Goal: Task Accomplishment & Management: Use online tool/utility

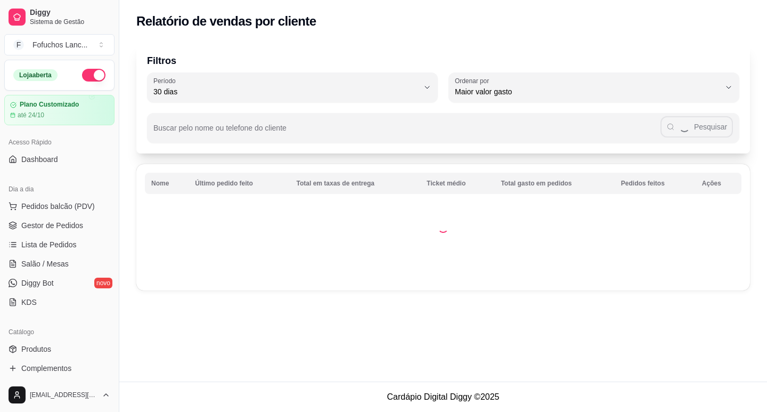
select select "30"
select select "HIGHEST_TOTAL_SPENT_WITH_ORDERS"
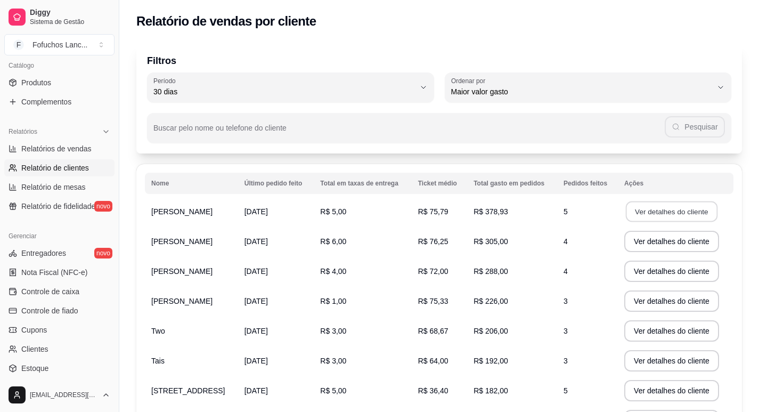
click at [672, 210] on button "Ver detalhes do cliente" at bounding box center [672, 211] width 92 height 21
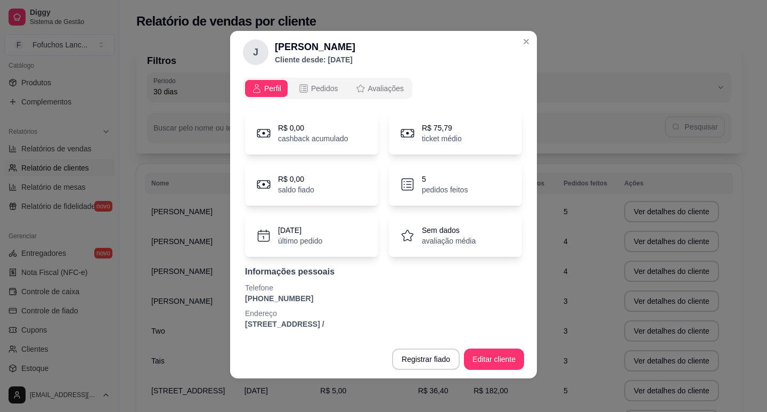
scroll to position [2, 0]
click at [320, 92] on span "Pedidos" at bounding box center [324, 88] width 27 height 11
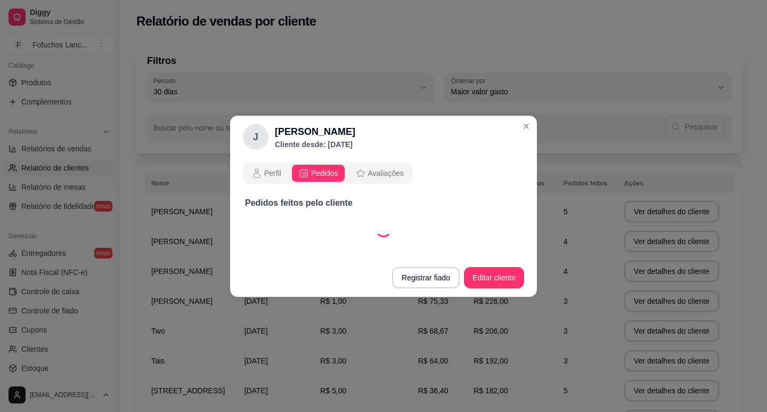
select select "30"
select select "ALL"
select select "30"
select select "ALL"
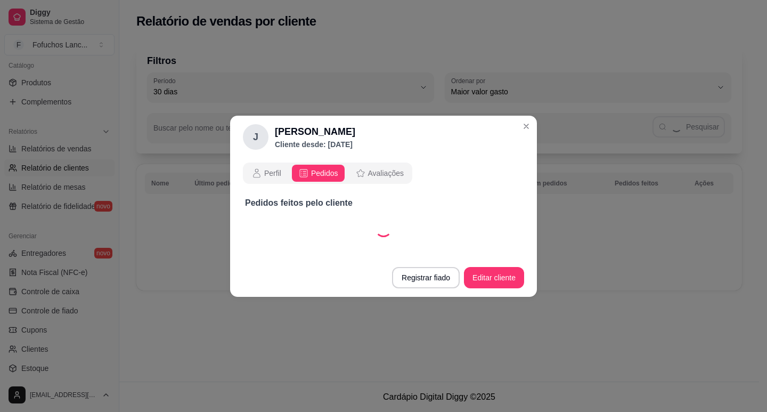
select select "30"
select select "ALL"
select select "30"
select select "ALL"
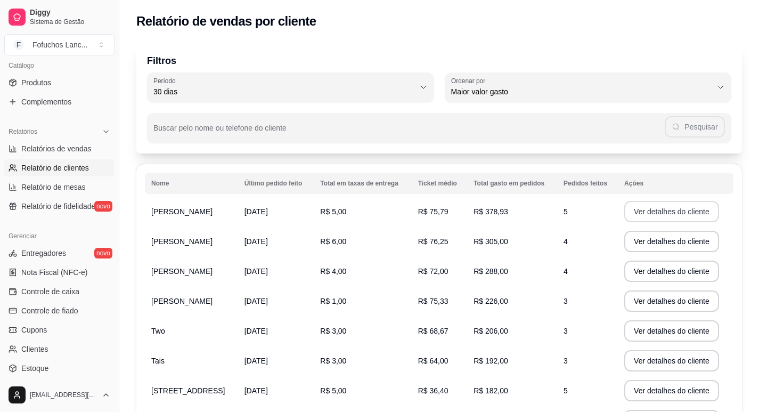
click at [666, 211] on button "Ver detalhes do cliente" at bounding box center [671, 211] width 95 height 21
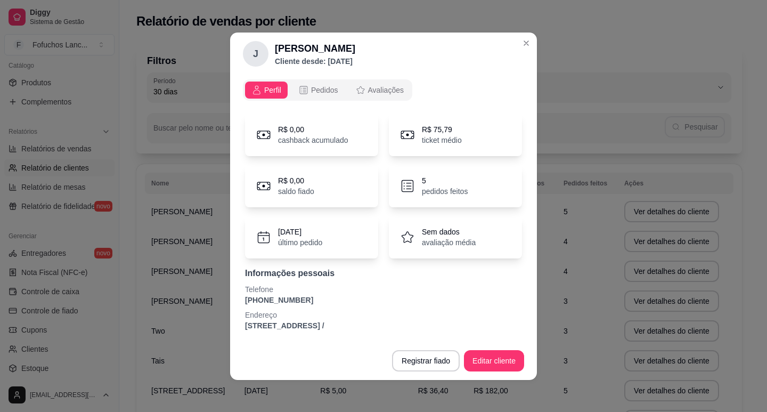
scroll to position [2, 0]
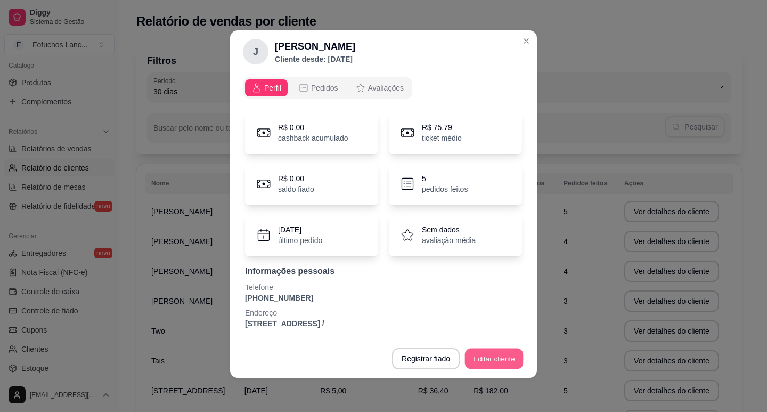
click at [485, 358] on button "Editar cliente" at bounding box center [494, 358] width 59 height 21
click at [322, 91] on span "Pedidos" at bounding box center [324, 88] width 27 height 11
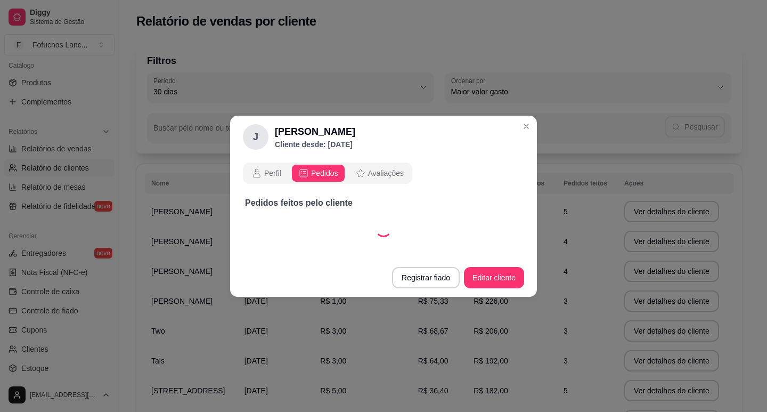
scroll to position [0, 0]
select select "30"
select select "ALL"
select select "30"
select select "ALL"
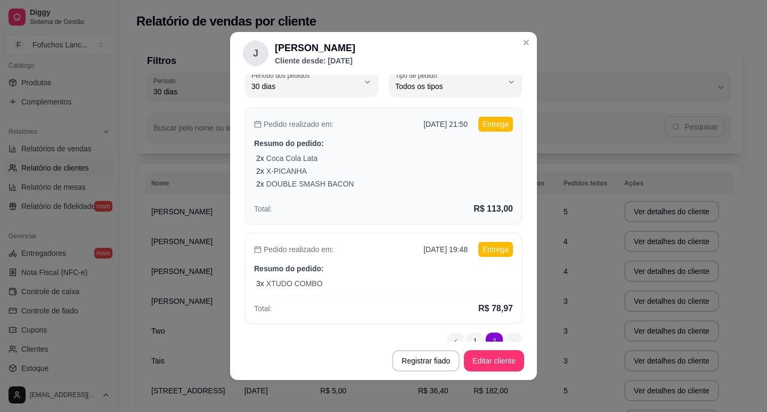
scroll to position [84, 0]
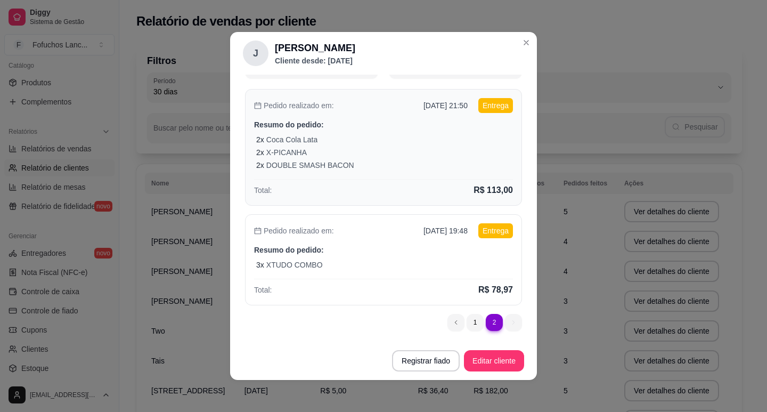
click at [383, 132] on div "Pedido realizado em: [DATE] 21:50 Entrega Resumo do pedido: 2 x Coca Cola Lata …" at bounding box center [383, 147] width 277 height 117
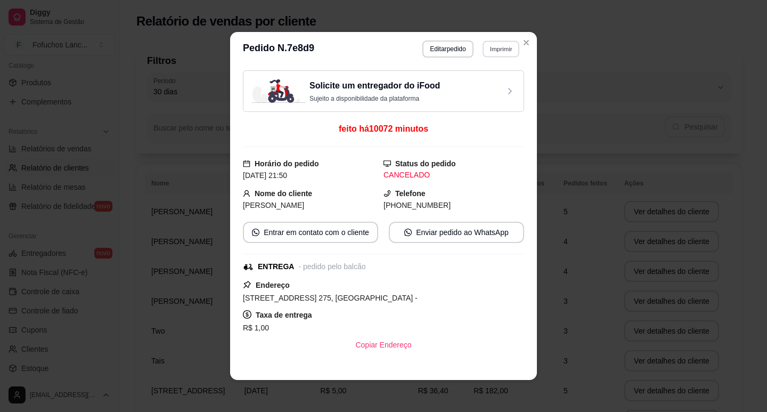
click at [488, 42] on button "Imprimir" at bounding box center [500, 48] width 37 height 17
click at [470, 80] on button "IMPRESSORA" at bounding box center [477, 86] width 75 height 17
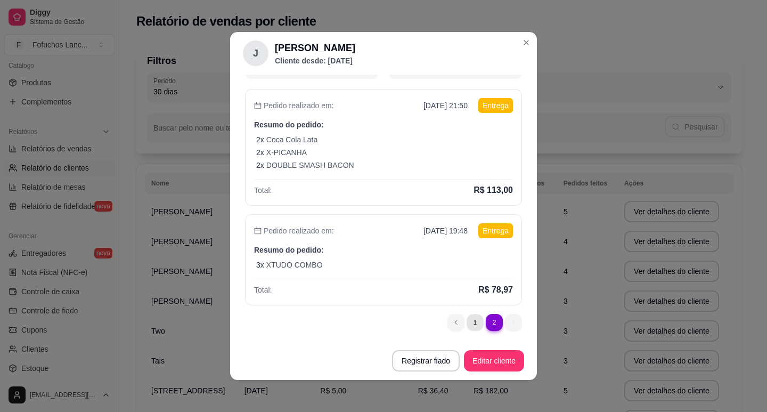
scroll to position [0, 0]
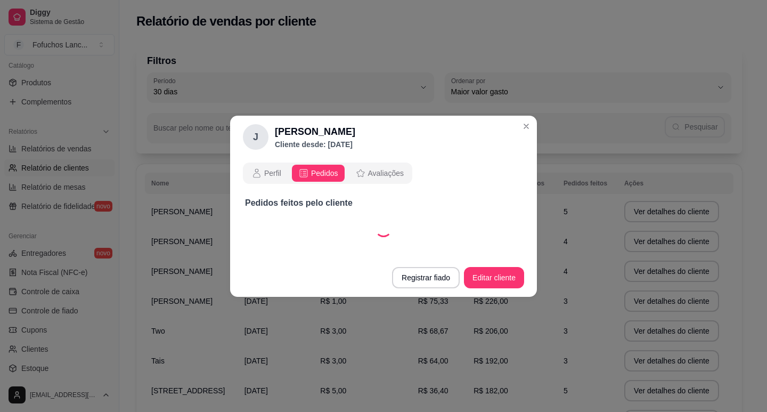
select select "30"
select select "ALL"
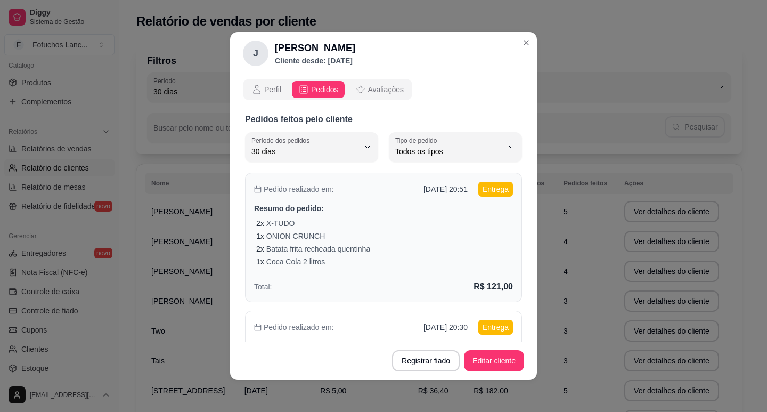
click at [432, 234] on div "1 x ONION CRUNCH" at bounding box center [384, 236] width 257 height 11
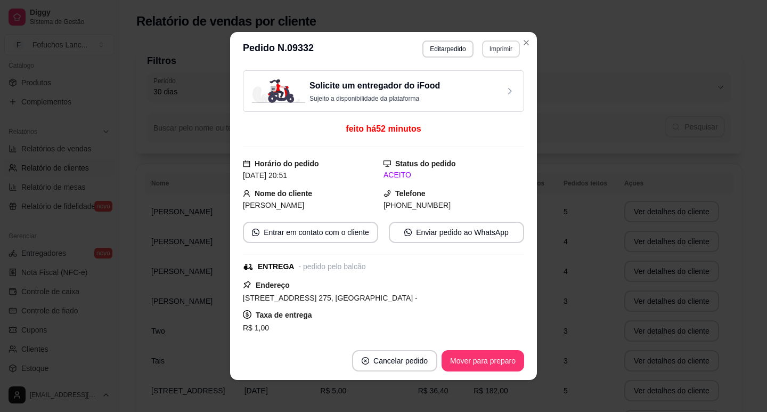
click at [494, 50] on button "Imprimir" at bounding box center [501, 48] width 38 height 17
click at [497, 54] on button "Imprimir" at bounding box center [500, 48] width 37 height 17
click at [495, 44] on button "Imprimir" at bounding box center [500, 48] width 37 height 17
click at [486, 84] on button "IMPRESSORA" at bounding box center [477, 86] width 77 height 17
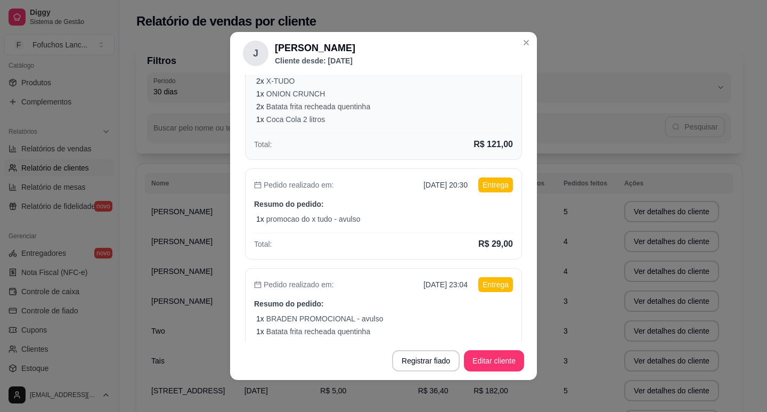
scroll to position [160, 0]
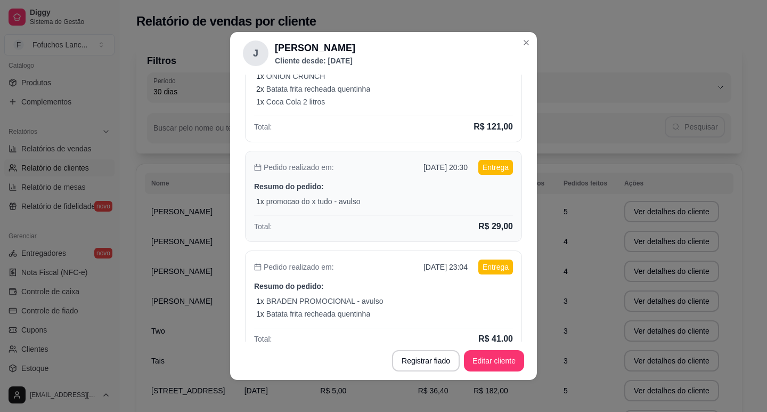
click at [456, 231] on div "Total: R$ 29,00" at bounding box center [383, 224] width 259 height 18
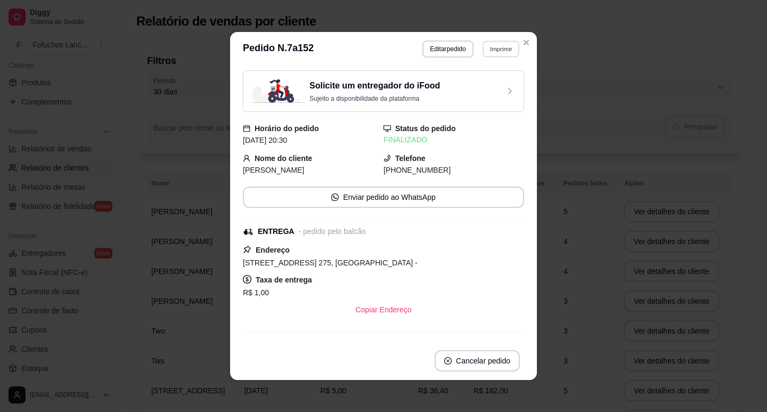
click at [490, 47] on button "Imprimir" at bounding box center [500, 48] width 37 height 17
click at [478, 84] on button "IMPRESSORA" at bounding box center [477, 86] width 77 height 17
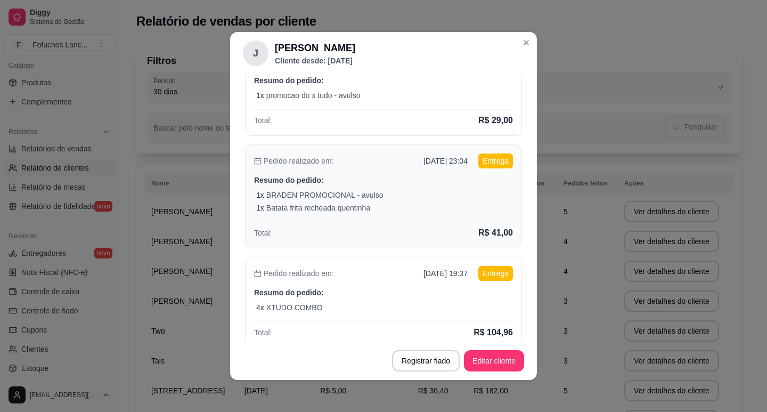
scroll to position [266, 0]
click at [426, 209] on div "1 x Batata frita recheada quentinha" at bounding box center [384, 207] width 257 height 11
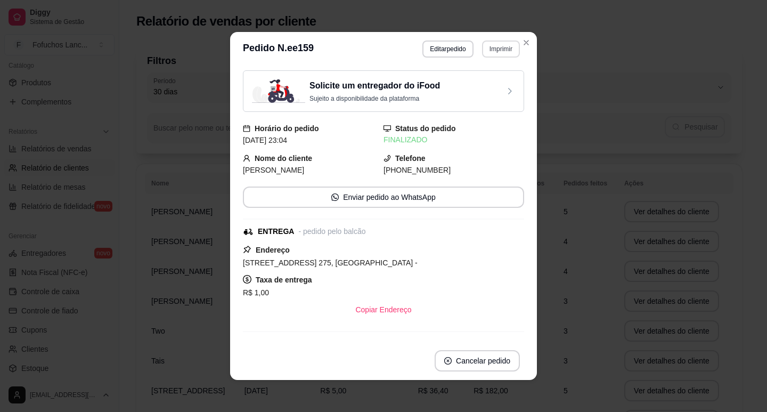
click at [505, 53] on button "Imprimir" at bounding box center [501, 48] width 38 height 17
click at [482, 89] on button "IMPRESSORA" at bounding box center [478, 86] width 75 height 17
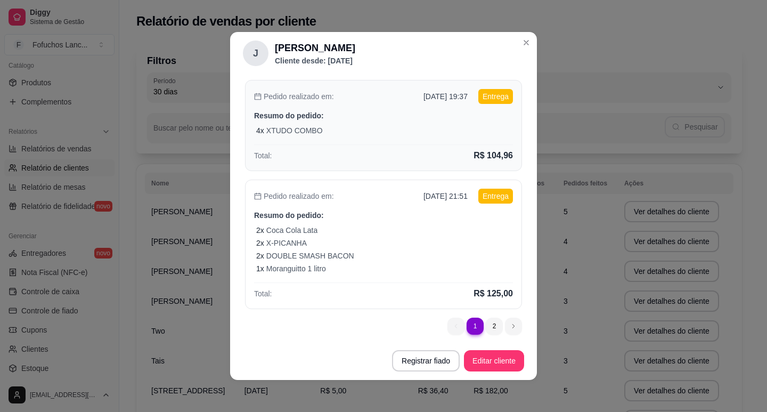
scroll to position [446, 0]
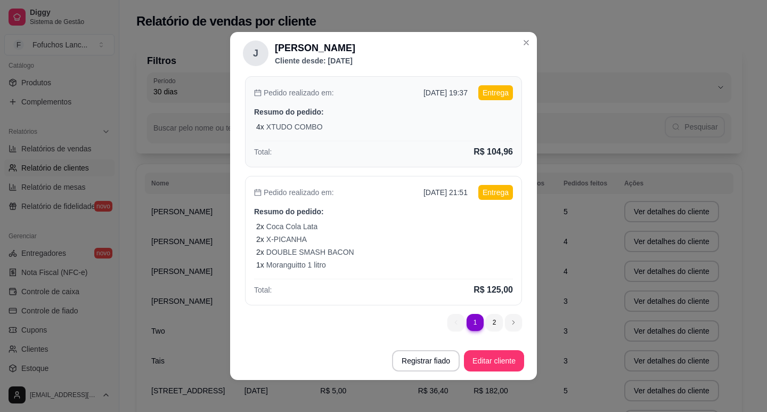
click at [451, 131] on div "4 x XTUDO COMBO" at bounding box center [384, 126] width 257 height 11
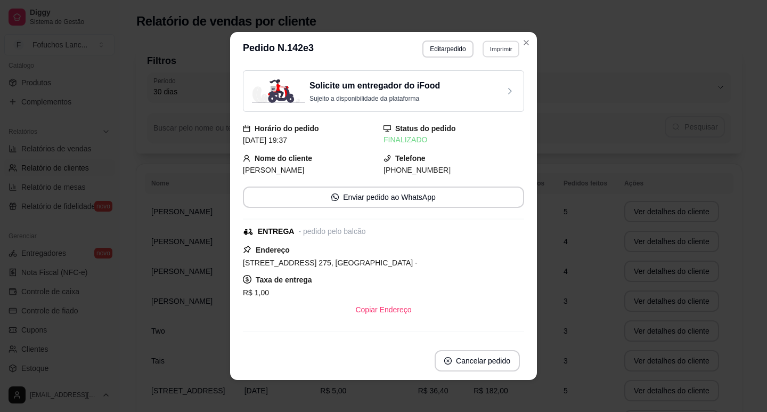
click at [497, 46] on button "Imprimir" at bounding box center [500, 48] width 37 height 17
click at [488, 80] on button "IMPRESSORA" at bounding box center [477, 86] width 77 height 17
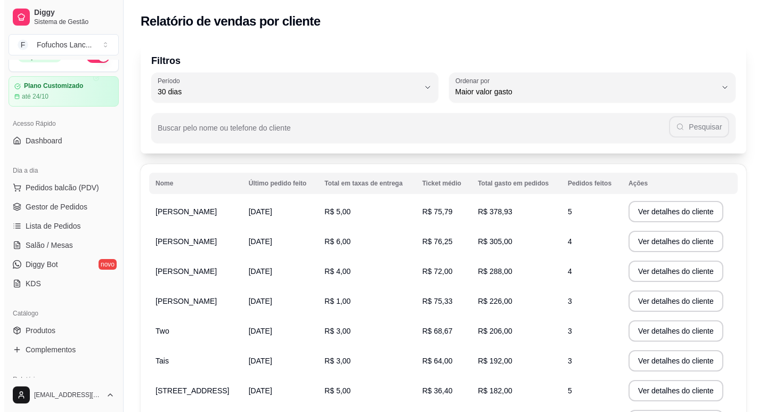
scroll to position [0, 0]
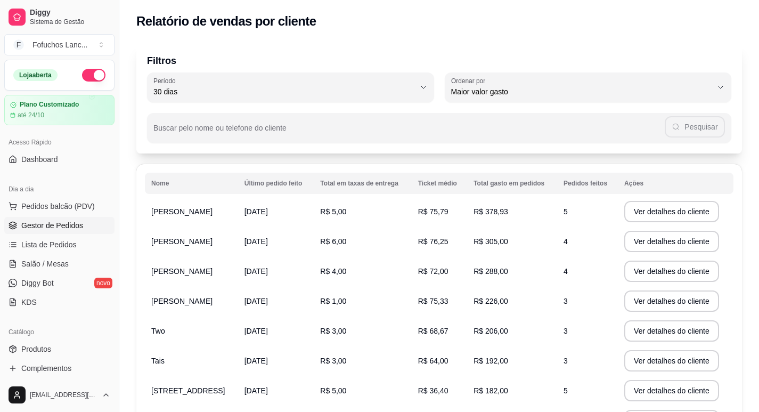
click at [61, 231] on link "Gestor de Pedidos" at bounding box center [59, 225] width 110 height 17
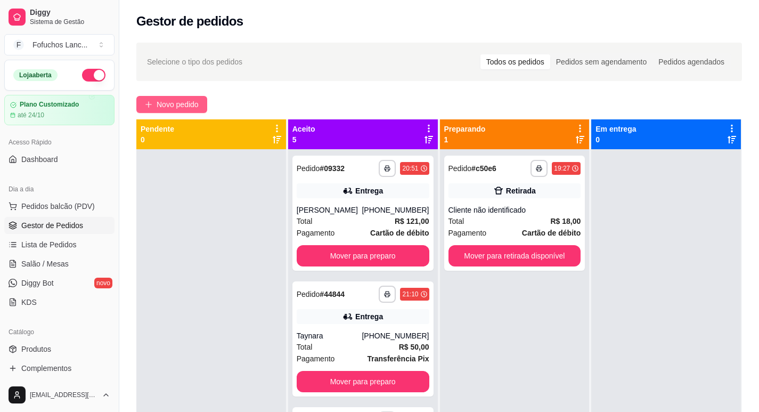
click at [186, 97] on button "Novo pedido" at bounding box center [171, 104] width 71 height 17
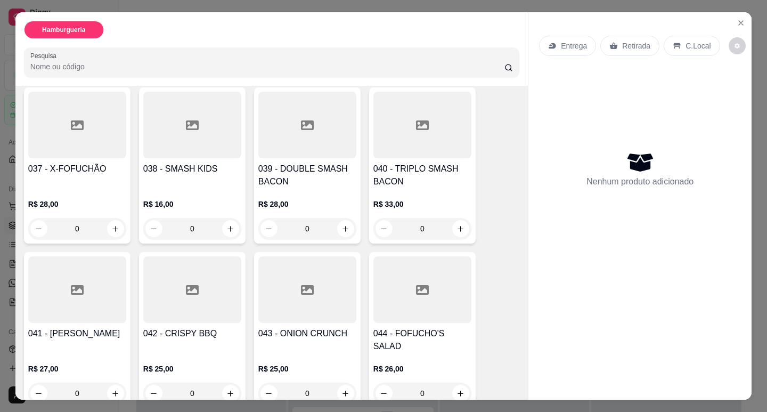
scroll to position [1544, 0]
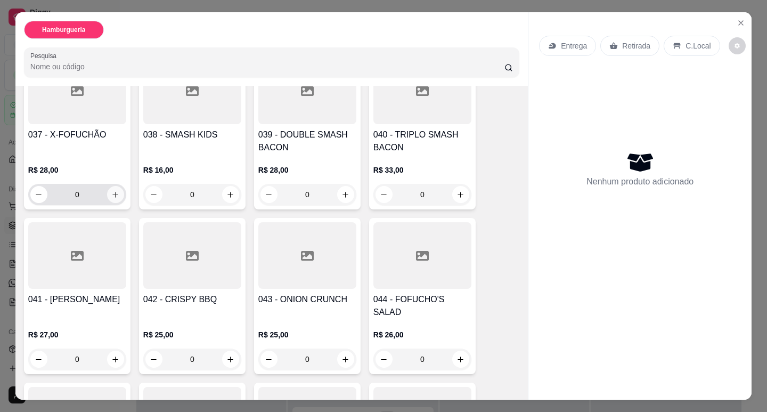
click at [113, 191] on icon "increase-product-quantity" at bounding box center [115, 195] width 8 height 8
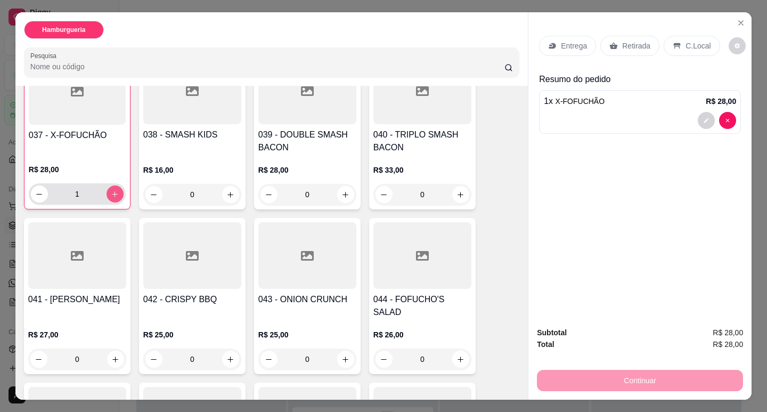
scroll to position [1545, 0]
click at [35, 185] on button "decrease-product-quantity" at bounding box center [39, 193] width 17 height 17
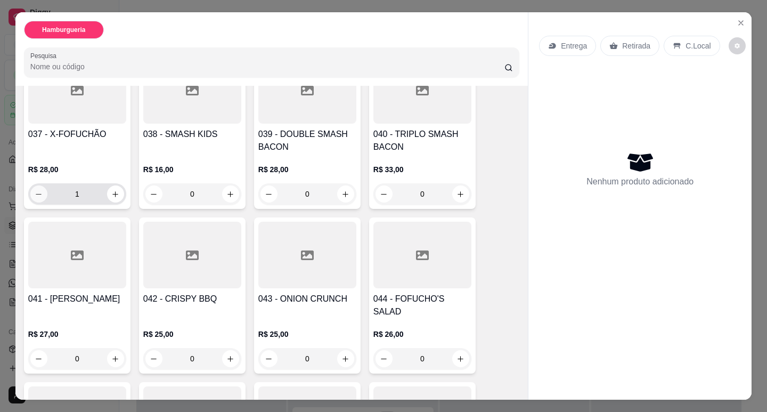
type input "0"
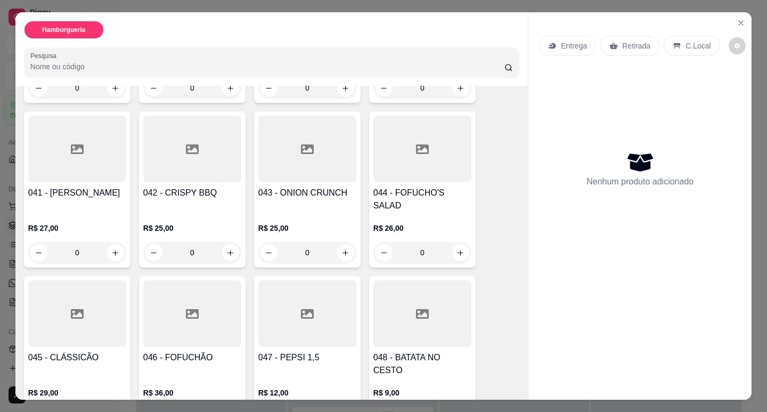
scroll to position [1704, 0]
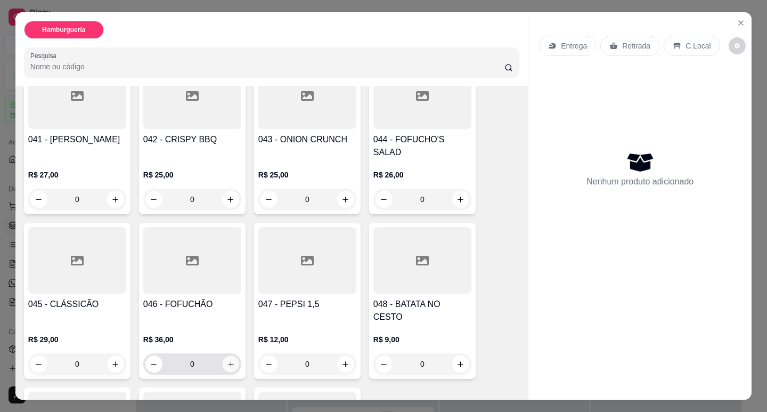
click at [229, 356] on button "increase-product-quantity" at bounding box center [230, 364] width 17 height 17
type input "1"
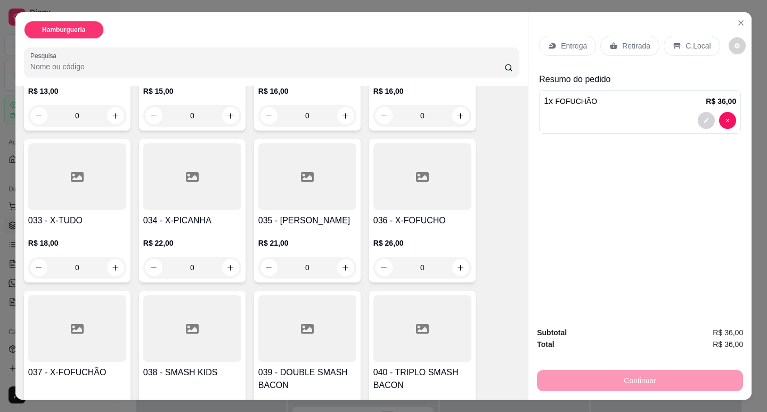
scroll to position [1261, 0]
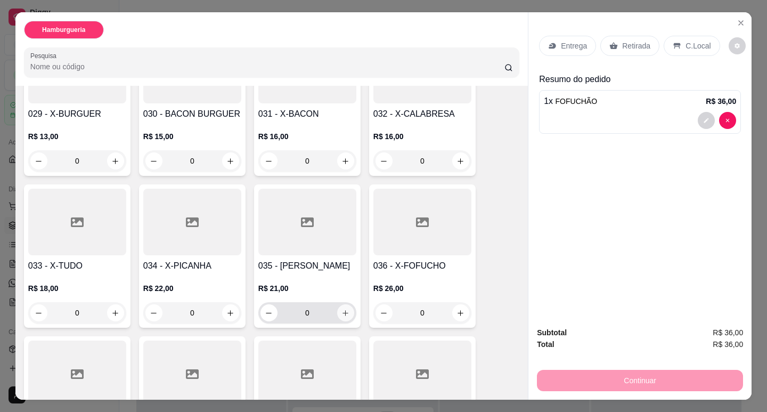
click at [343, 309] on icon "increase-product-quantity" at bounding box center [345, 313] width 8 height 8
type input "1"
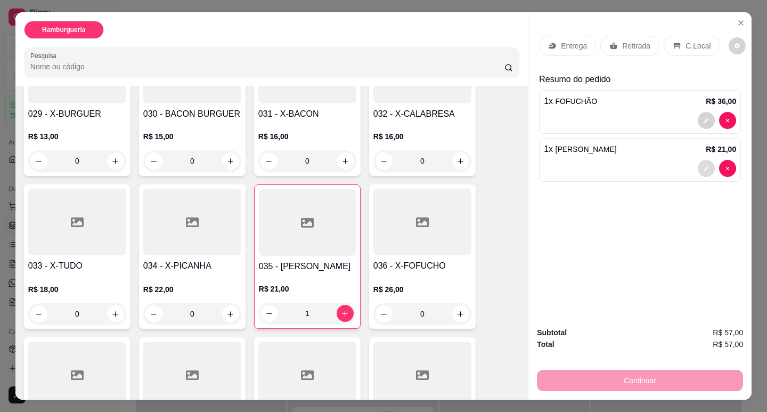
click at [690, 168] on div at bounding box center [640, 168] width 192 height 17
click at [703, 160] on button "decrease-product-quantity" at bounding box center [706, 168] width 17 height 17
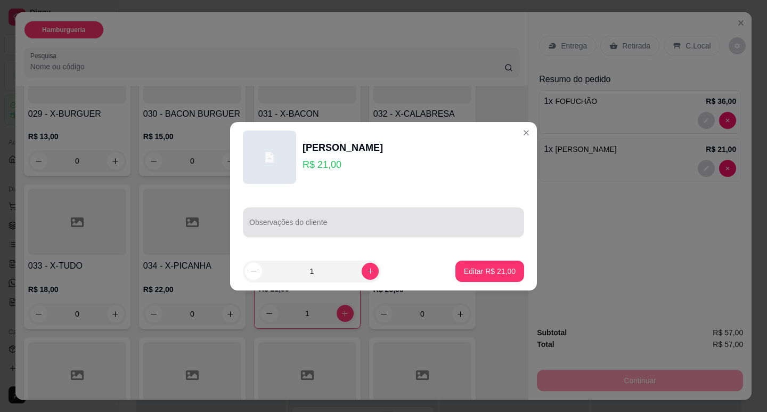
click at [455, 229] on input "Observações do cliente" at bounding box center [383, 226] width 268 height 11
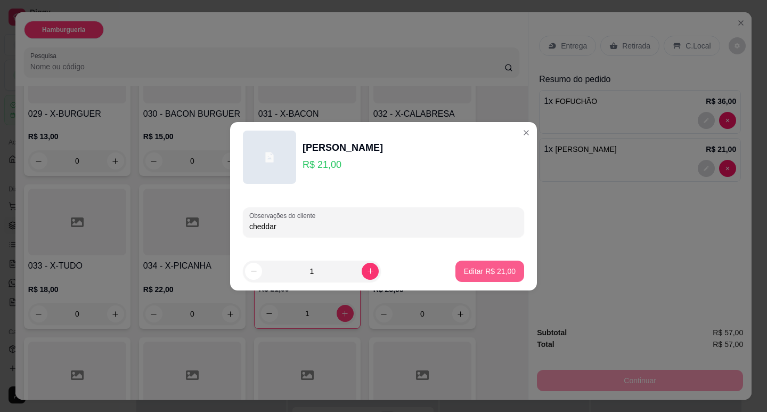
type input "cheddar"
click at [479, 274] on p "Editar R$ 21,00" at bounding box center [489, 271] width 50 height 10
type input "0"
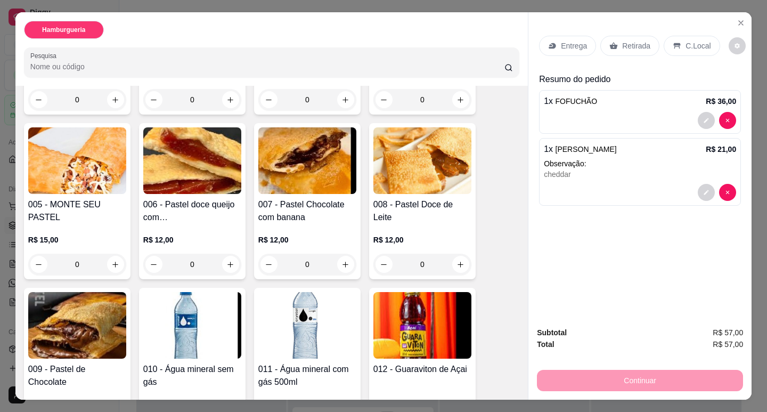
scroll to position [250, 0]
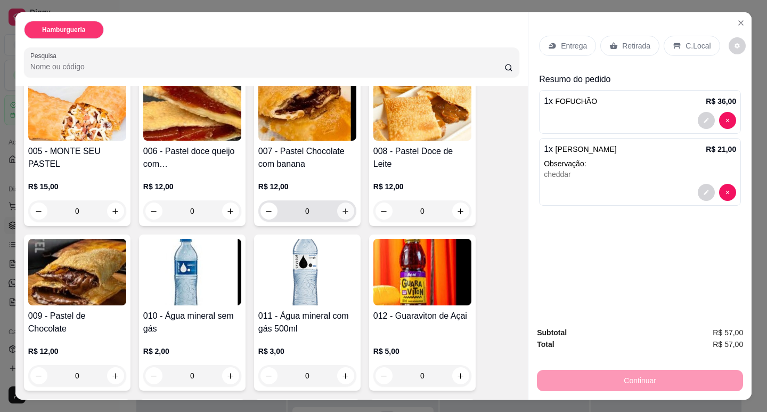
click at [343, 208] on icon "increase-product-quantity" at bounding box center [346, 211] width 6 height 6
type input "1"
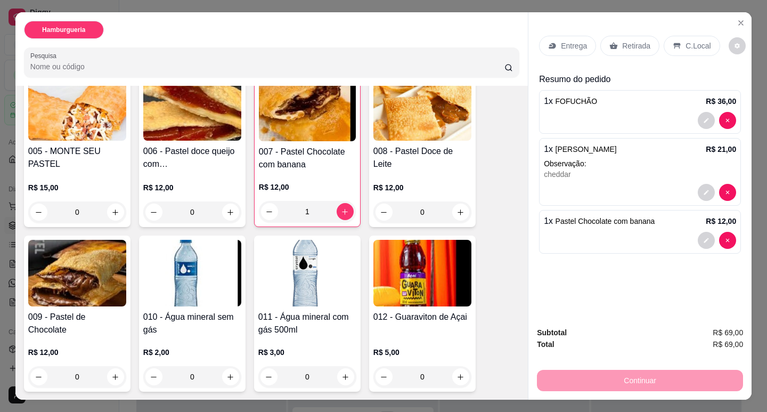
click at [634, 27] on div "Entrega Retirada C.Local" at bounding box center [640, 45] width 202 height 37
click at [631, 44] on p "Retirada" at bounding box center [636, 45] width 28 height 11
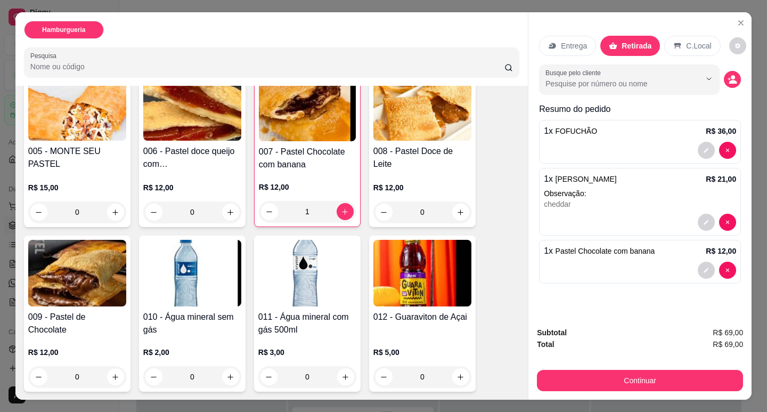
drag, startPoint x: 629, startPoint y: 327, endPoint x: 637, endPoint y: 341, distance: 16.3
click at [637, 340] on div "Subtotal R$ 69,00 Total R$ 69,00 Continuar" at bounding box center [640, 358] width 206 height 64
click at [631, 352] on div "Subtotal R$ 69,00 Total R$ 69,00 Continuar" at bounding box center [640, 358] width 206 height 64
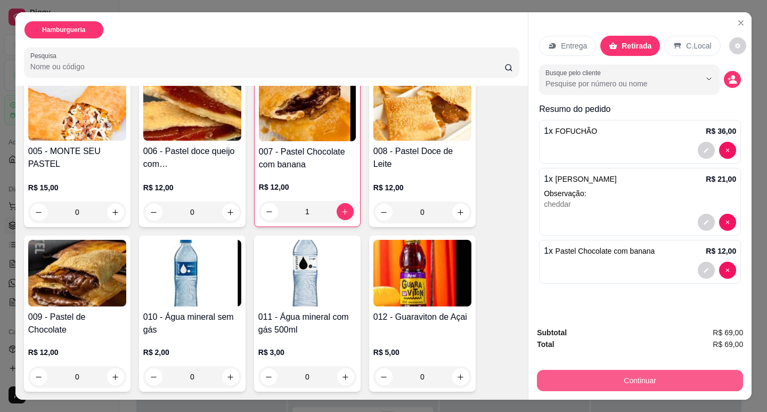
click at [622, 370] on button "Continuar" at bounding box center [640, 380] width 206 height 21
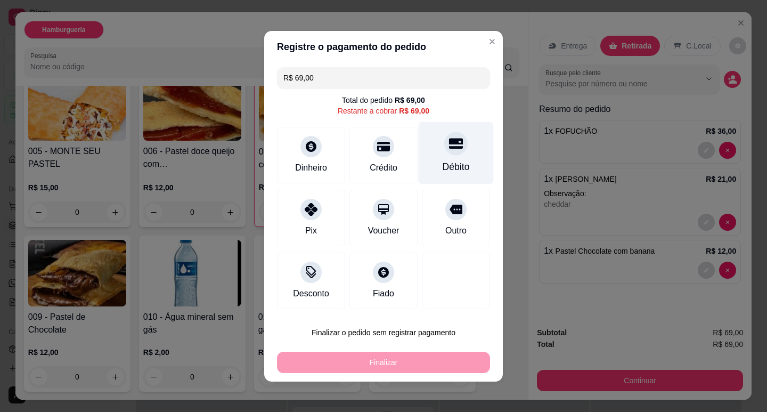
click at [432, 150] on div "Débito" at bounding box center [456, 152] width 75 height 62
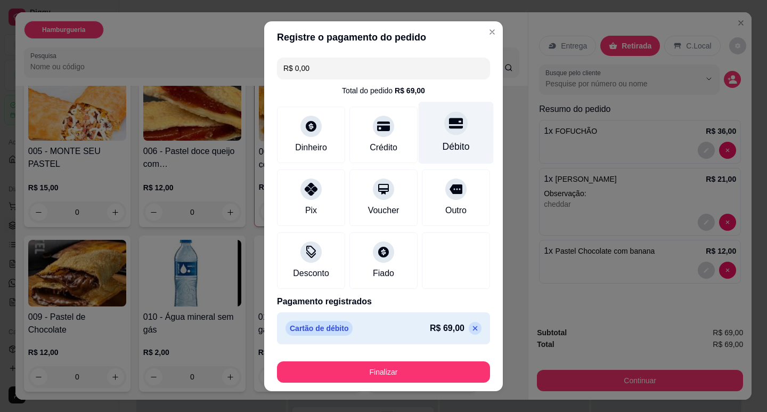
type input "R$ 0,00"
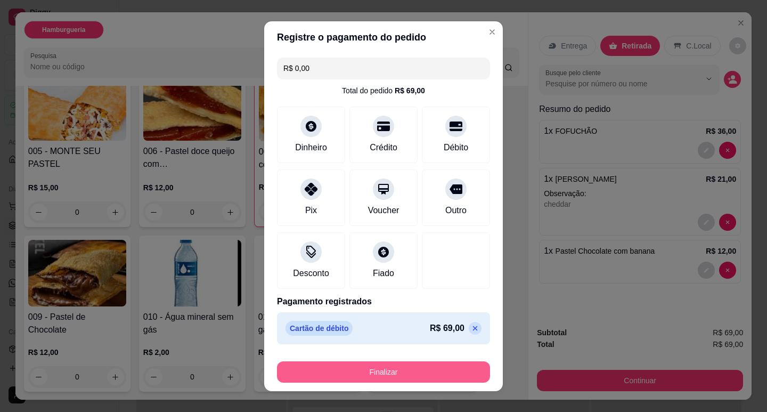
click at [395, 372] on button "Finalizar" at bounding box center [383, 371] width 213 height 21
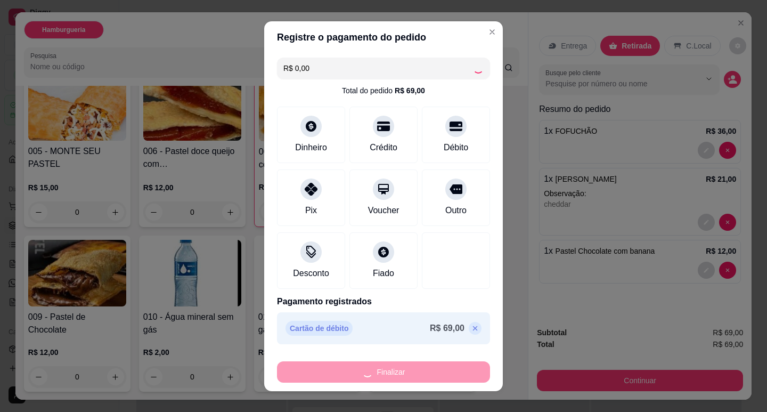
type input "0"
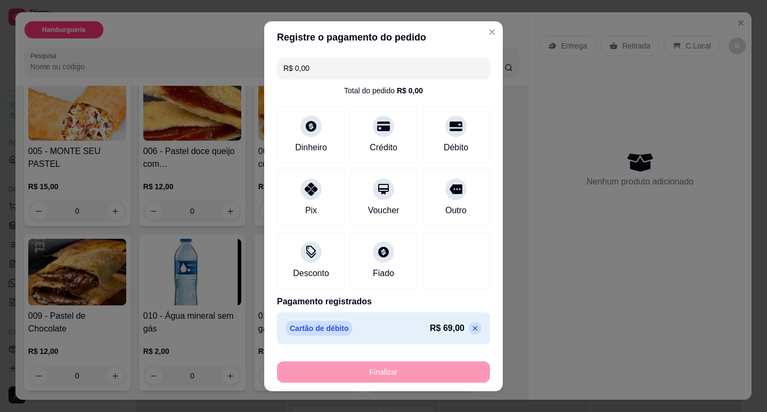
type input "-R$ 69,00"
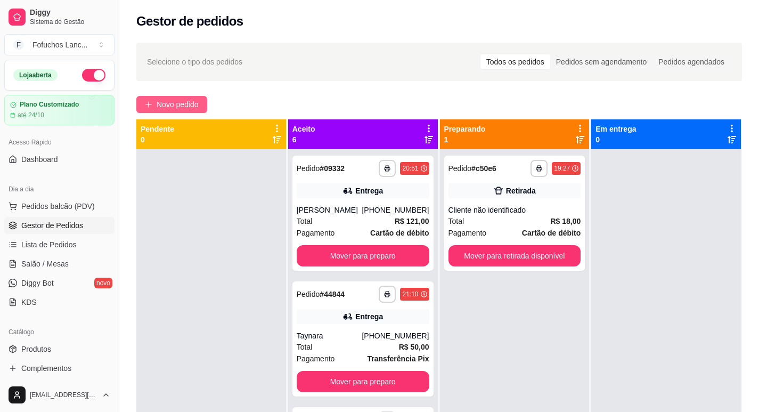
click at [190, 106] on span "Novo pedido" at bounding box center [178, 105] width 42 height 12
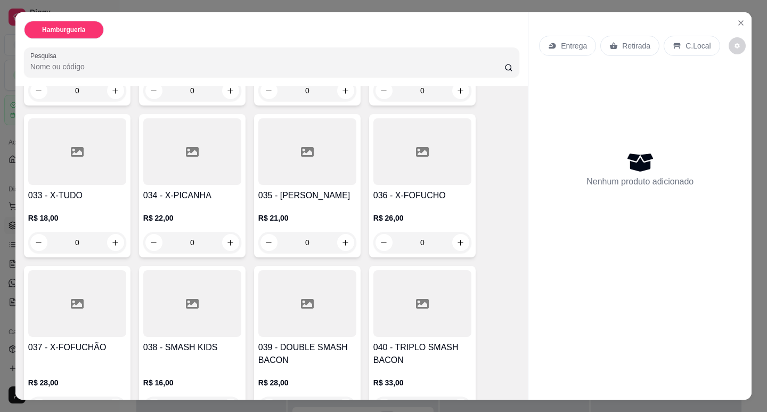
scroll to position [1331, 0]
click at [460, 239] on icon "increase-product-quantity" at bounding box center [460, 243] width 8 height 8
type input "1"
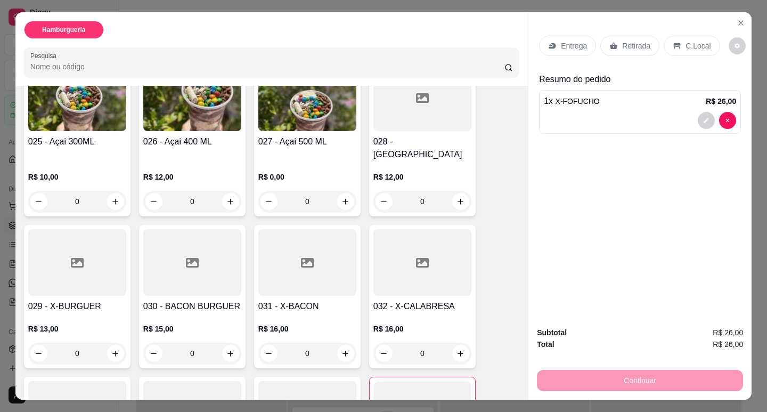
scroll to position [1065, 0]
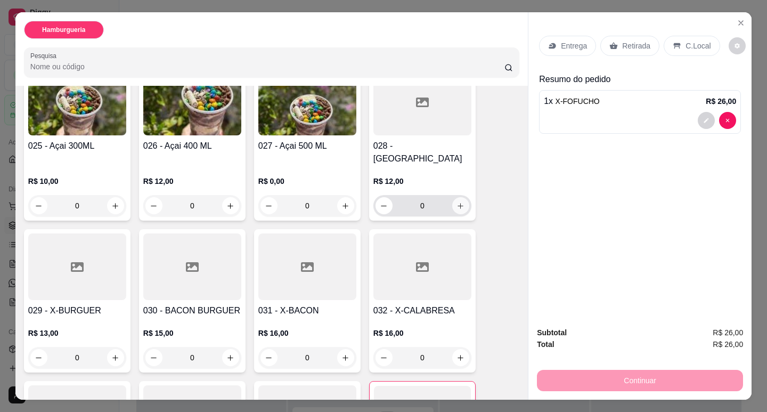
click at [458, 202] on icon "increase-product-quantity" at bounding box center [460, 206] width 8 height 8
type input "1"
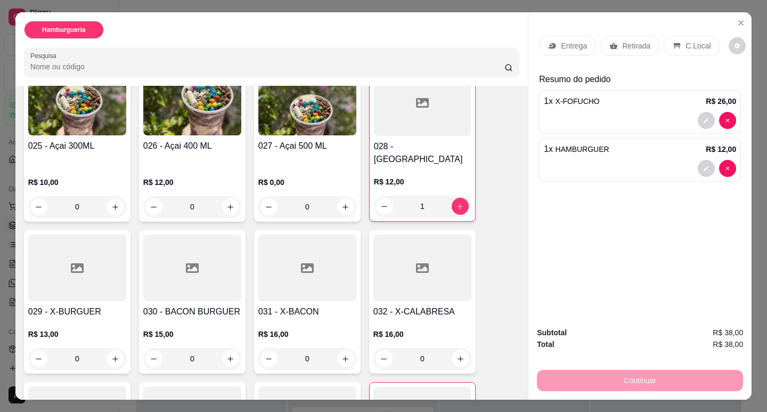
click at [673, 43] on icon at bounding box center [676, 46] width 7 height 6
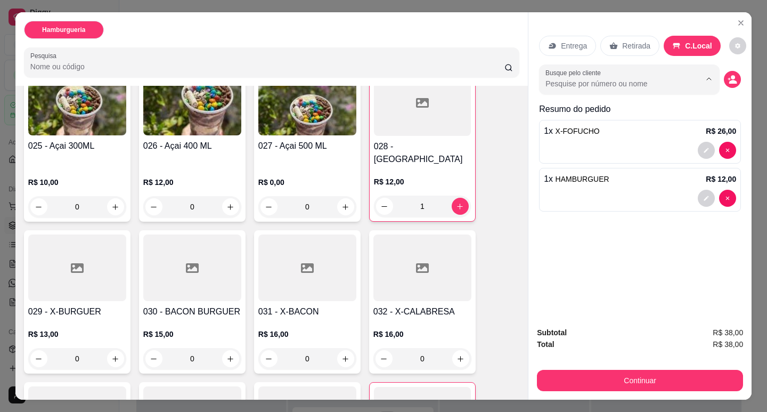
click at [574, 80] on input "Busque pelo cliente" at bounding box center [614, 83] width 138 height 11
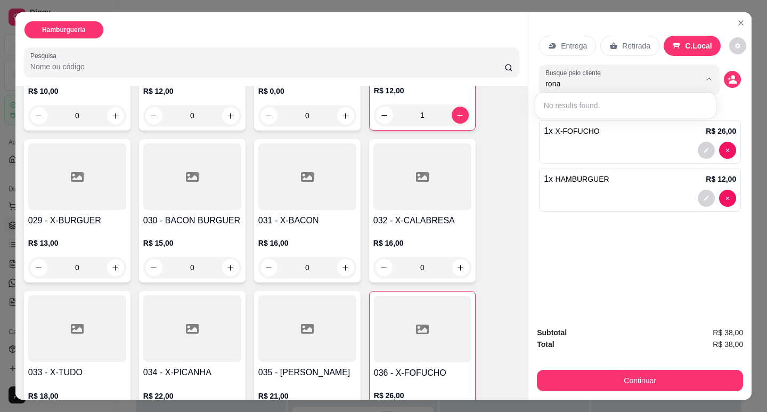
scroll to position [1171, 0]
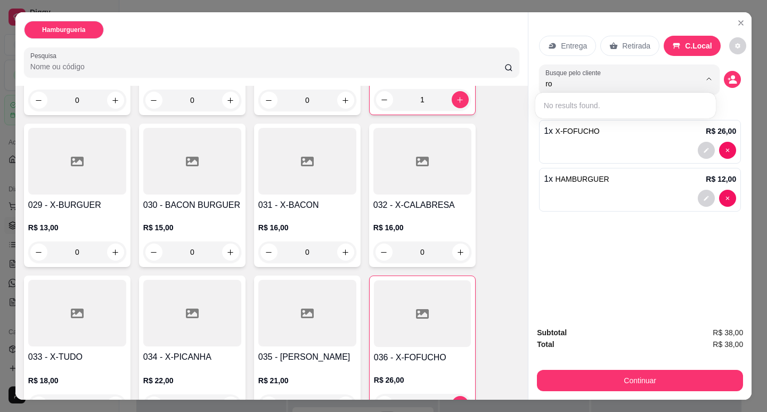
type input "r"
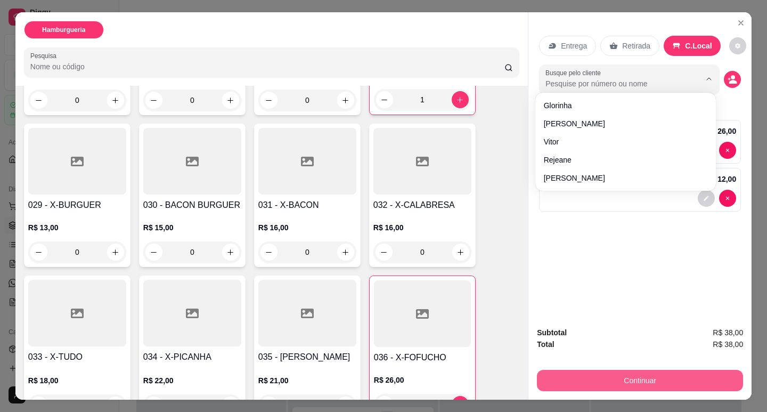
click at [631, 373] on button "Continuar" at bounding box center [640, 380] width 206 height 21
click at [596, 372] on button "Continuar" at bounding box center [640, 380] width 206 height 21
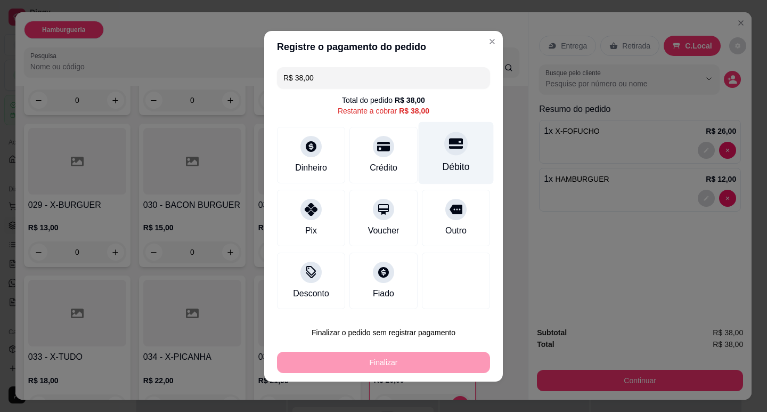
click at [437, 159] on div "Débito" at bounding box center [456, 152] width 75 height 62
type input "R$ 0,00"
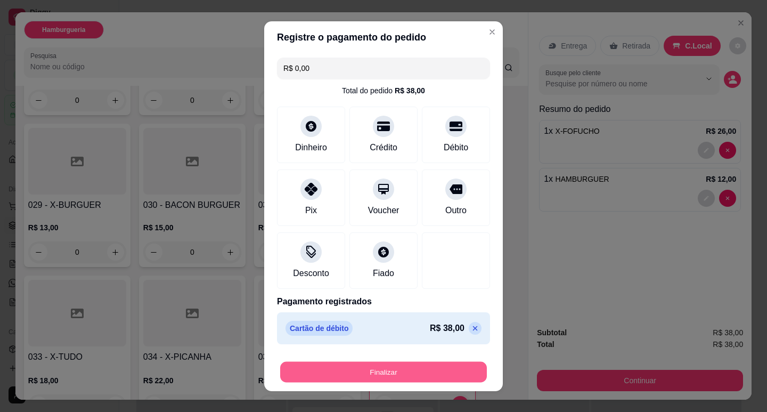
click at [424, 368] on button "Finalizar" at bounding box center [383, 371] width 207 height 21
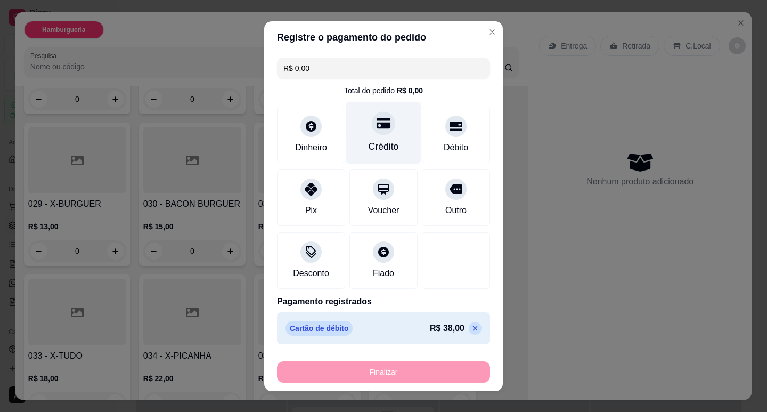
type input "0"
type input "-R$ 38,00"
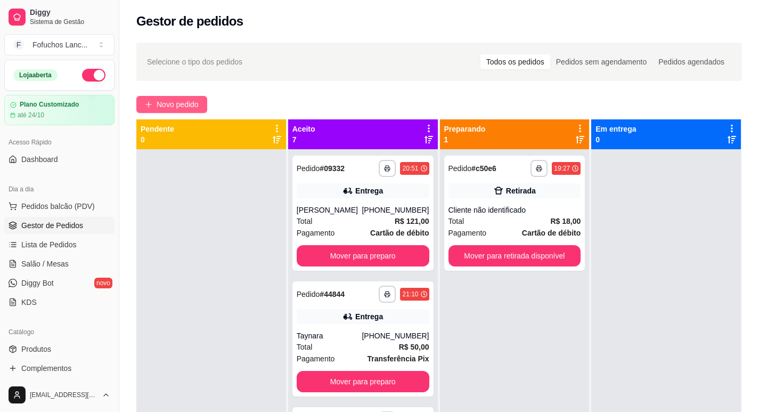
click at [193, 99] on span "Novo pedido" at bounding box center [178, 105] width 42 height 12
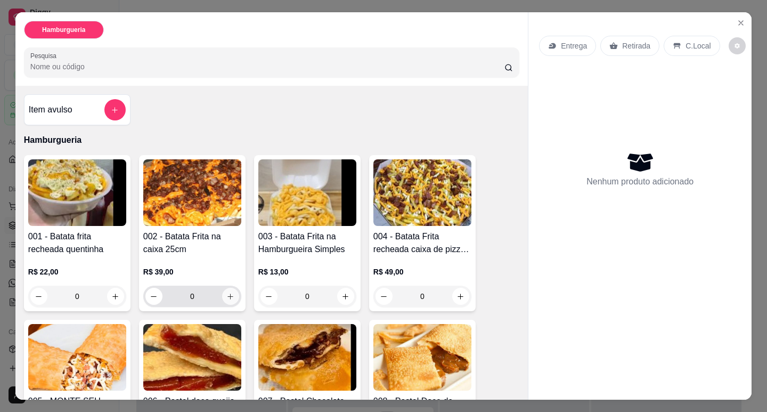
click at [226, 296] on icon "increase-product-quantity" at bounding box center [230, 296] width 8 height 8
type input "1"
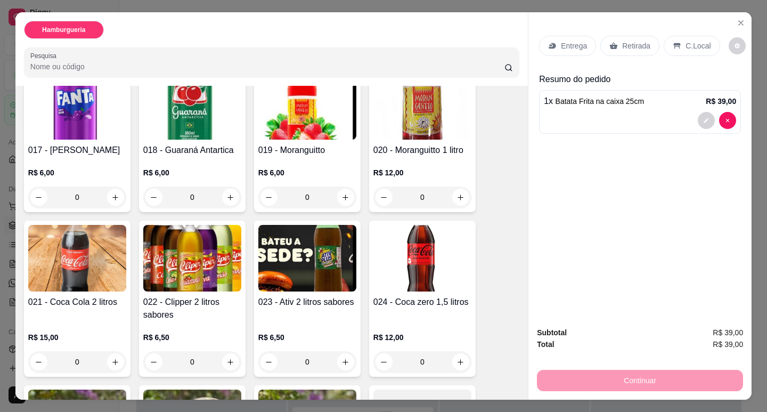
scroll to position [799, 0]
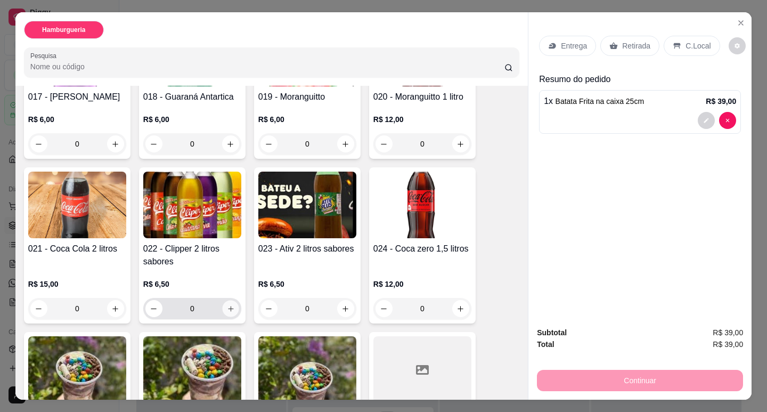
click at [227, 305] on icon "increase-product-quantity" at bounding box center [231, 309] width 8 height 8
type input "1"
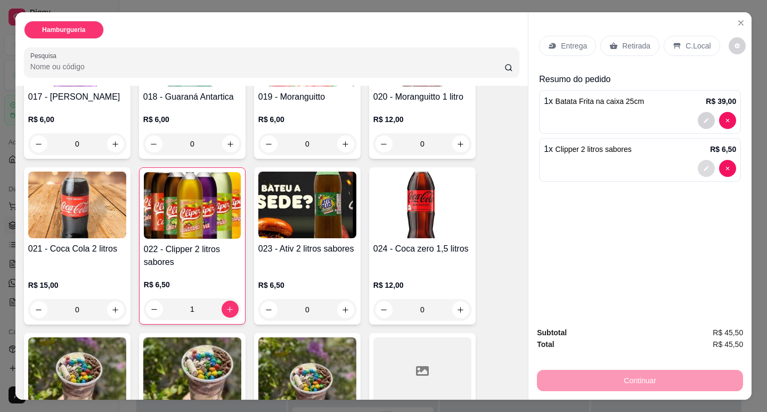
click at [700, 171] on button "decrease-product-quantity" at bounding box center [706, 168] width 17 height 17
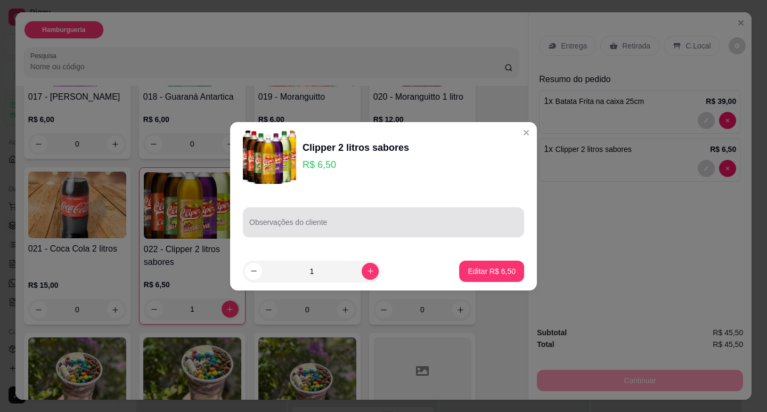
click at [374, 236] on div "Observações do cliente" at bounding box center [383, 222] width 281 height 30
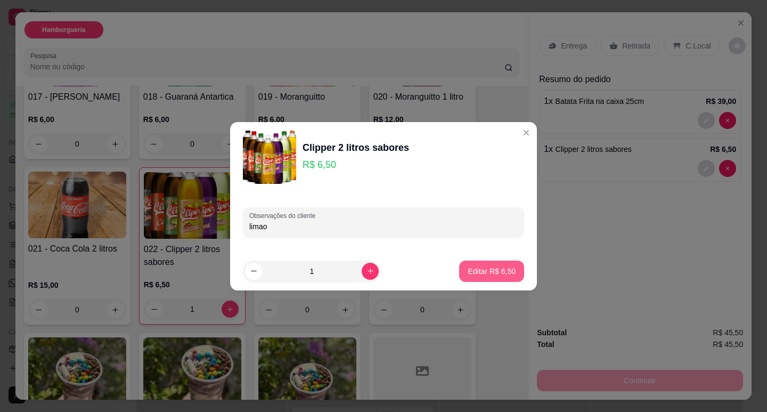
type input "limao"
click at [471, 273] on p "Editar R$ 6,50" at bounding box center [492, 271] width 46 height 10
type input "0"
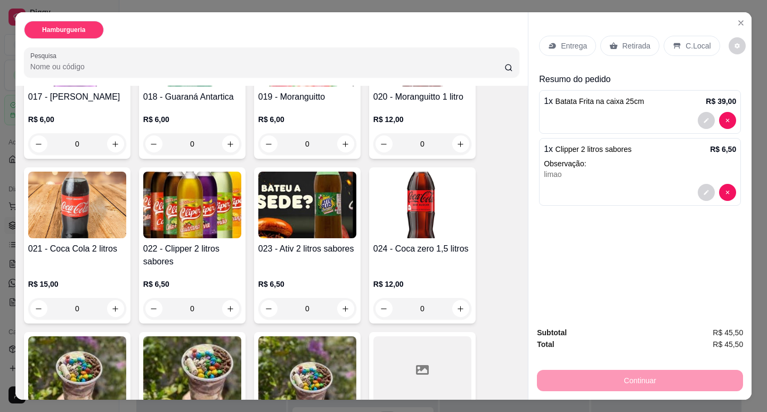
click at [568, 46] on p "Entrega" at bounding box center [574, 45] width 26 height 11
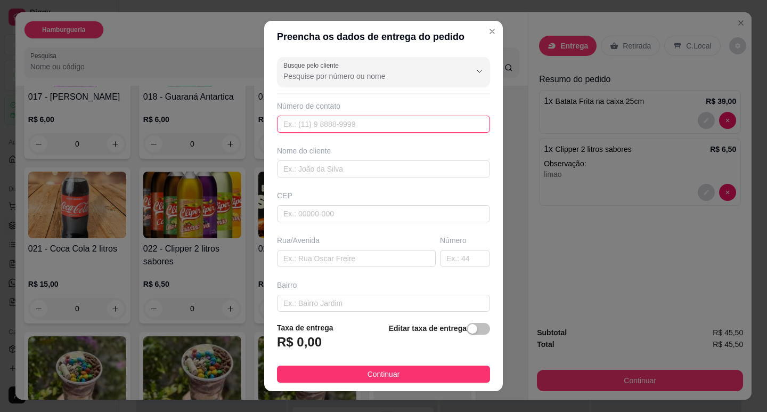
click at [375, 123] on input "text" at bounding box center [383, 124] width 213 height 17
paste input "[PHONE_NUMBER]"
type input "[PHONE_NUMBER]"
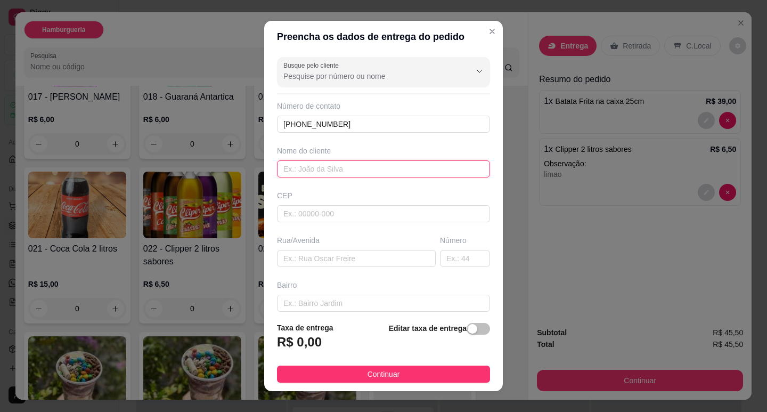
click at [317, 176] on input "text" at bounding box center [383, 168] width 213 height 17
type input "ster"
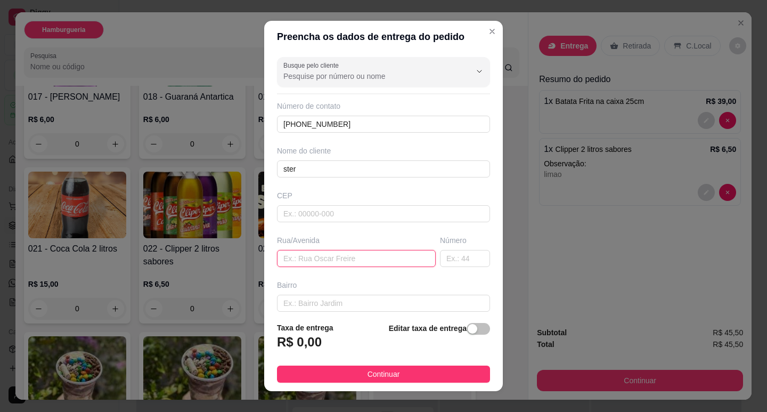
click at [325, 251] on input "text" at bounding box center [356, 258] width 159 height 17
type input "rua [GEOGRAPHIC_DATA]"
click at [442, 260] on input "text" at bounding box center [465, 258] width 50 height 17
type input "229"
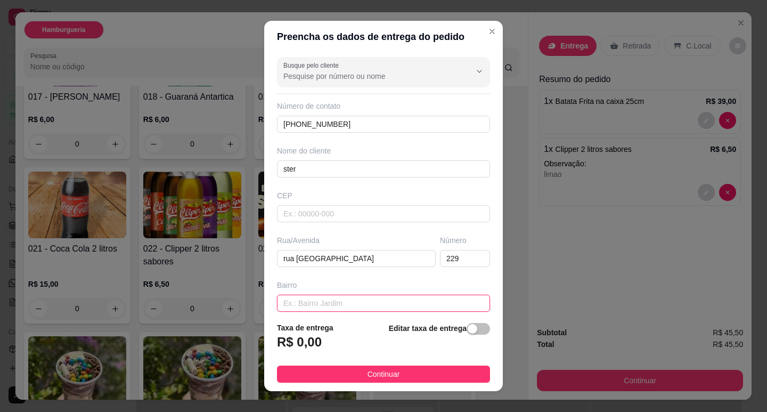
click at [365, 305] on input "text" at bounding box center [383, 302] width 213 height 17
type input "engenho"
click at [321, 340] on div "R$ 0,00" at bounding box center [305, 344] width 56 height 23
click at [315, 340] on h3 "R$ 0,00" at bounding box center [299, 341] width 45 height 17
click at [467, 333] on div "button" at bounding box center [472, 329] width 10 height 10
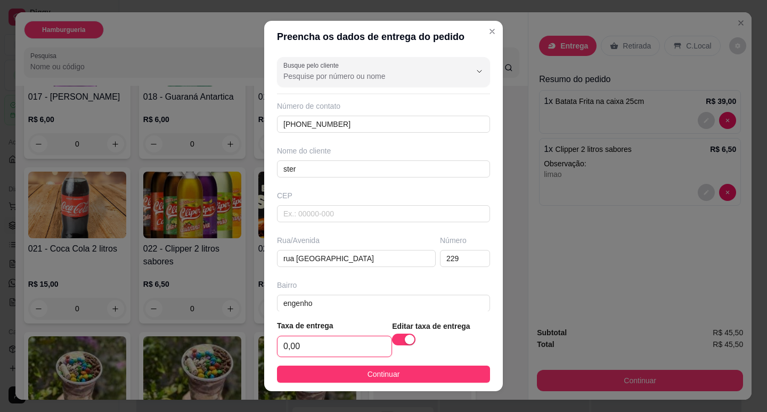
click at [306, 344] on input "0,00" at bounding box center [334, 346] width 114 height 20
type input "1,00"
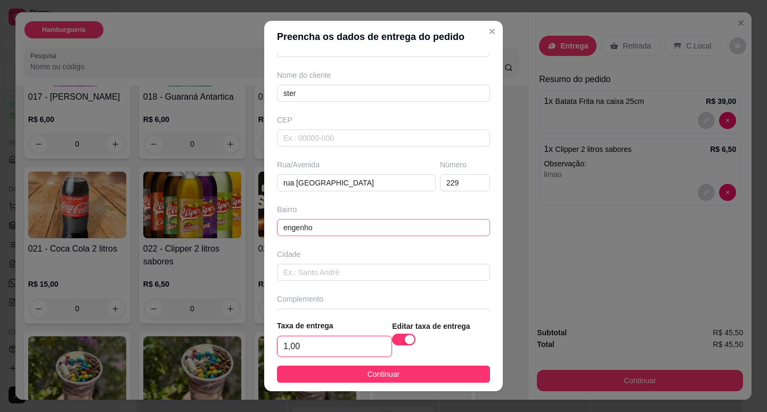
scroll to position [100, 0]
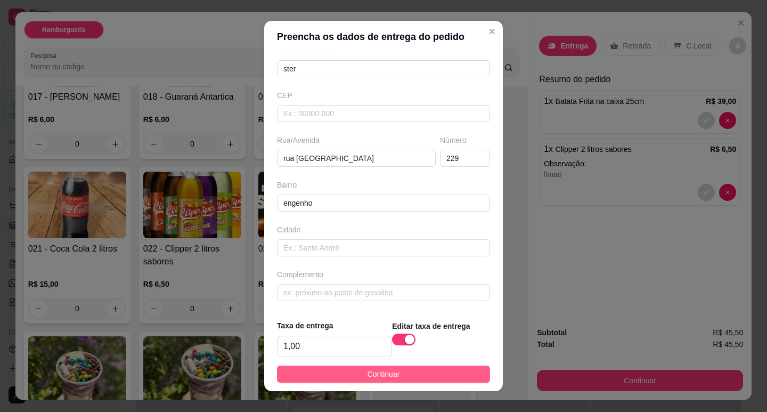
click at [404, 371] on button "Continuar" at bounding box center [383, 373] width 213 height 17
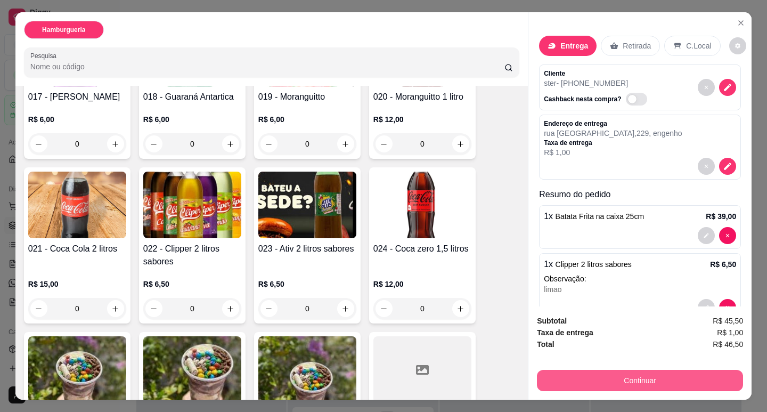
click at [634, 377] on button "Continuar" at bounding box center [640, 380] width 206 height 21
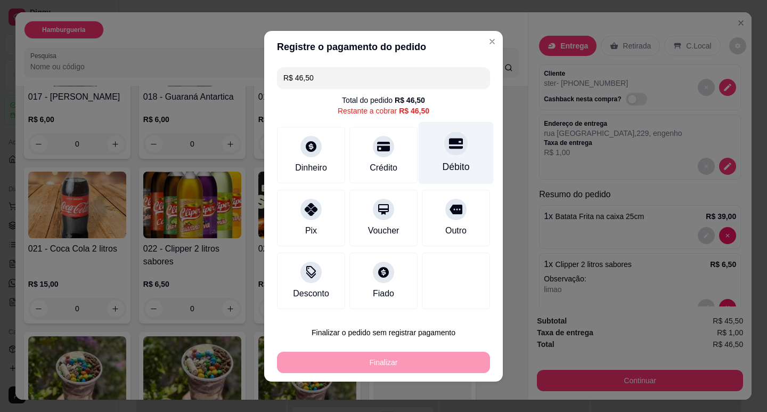
click at [439, 157] on div "Débito" at bounding box center [456, 152] width 75 height 62
type input "R$ 0,00"
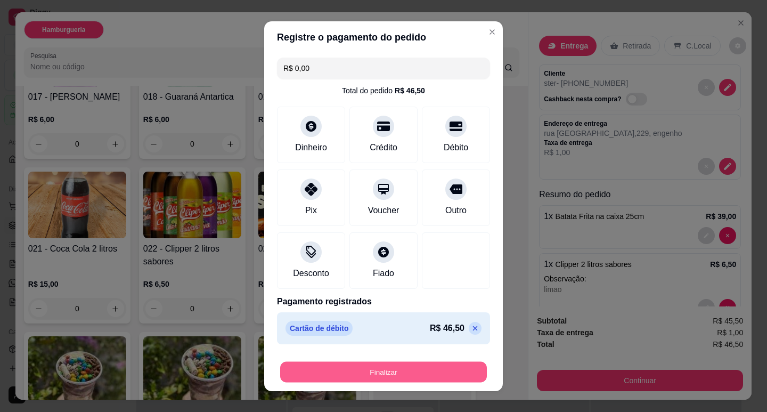
click at [413, 364] on button "Finalizar" at bounding box center [383, 371] width 207 height 21
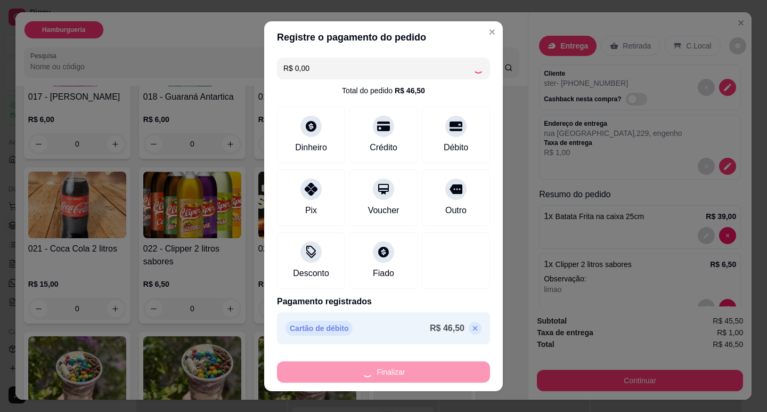
type input "0"
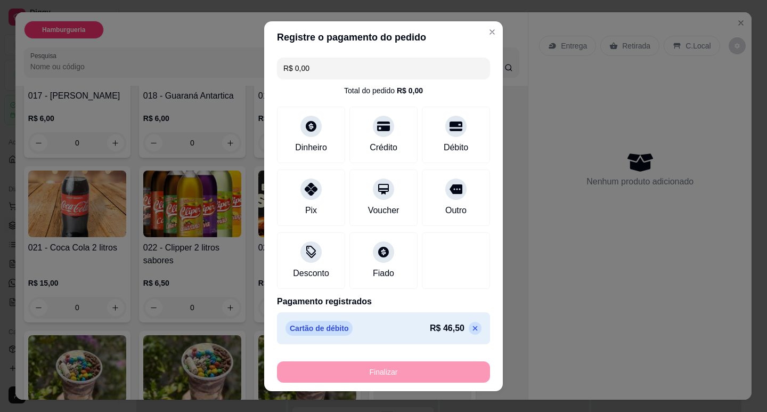
type input "-R$ 46,50"
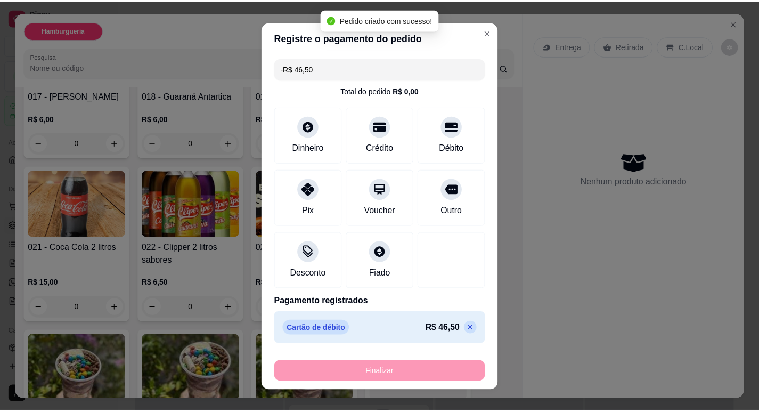
scroll to position [798, 0]
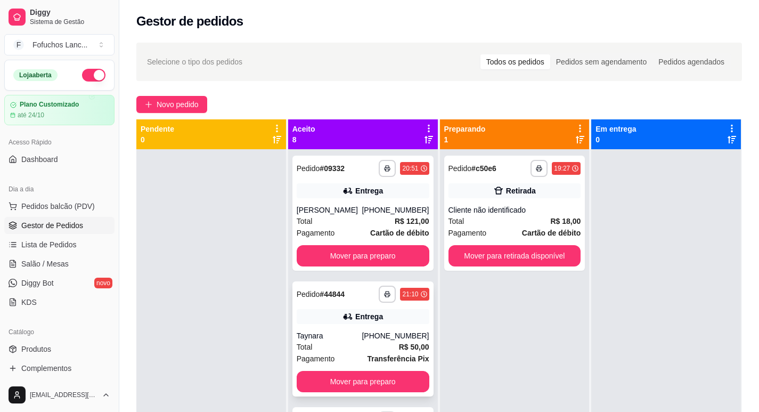
click at [413, 322] on div "Entrega" at bounding box center [363, 316] width 133 height 15
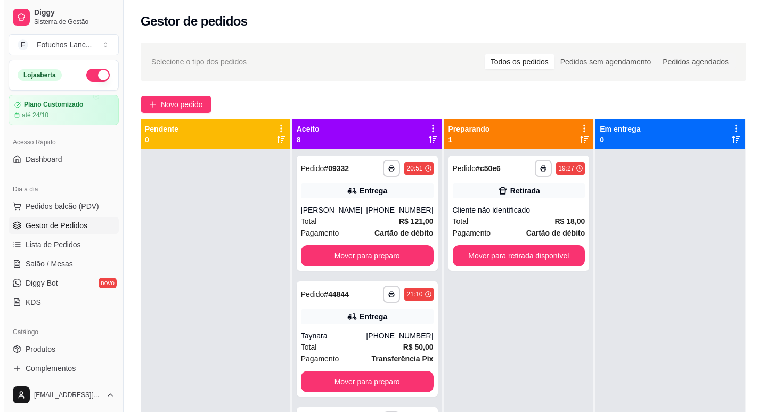
scroll to position [53, 0]
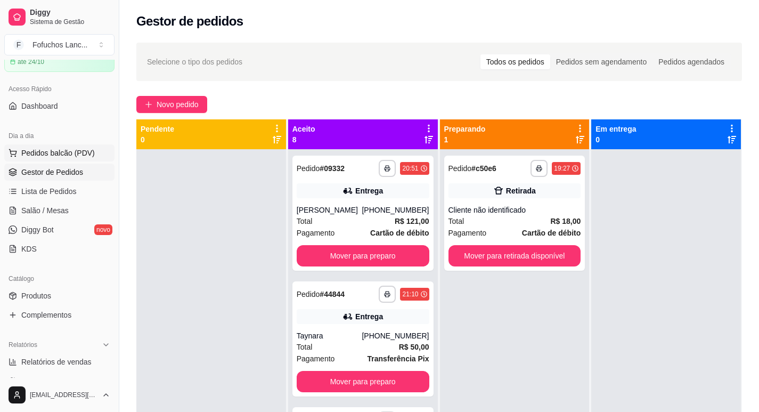
click at [56, 158] on span "Pedidos balcão (PDV)" at bounding box center [57, 152] width 73 height 11
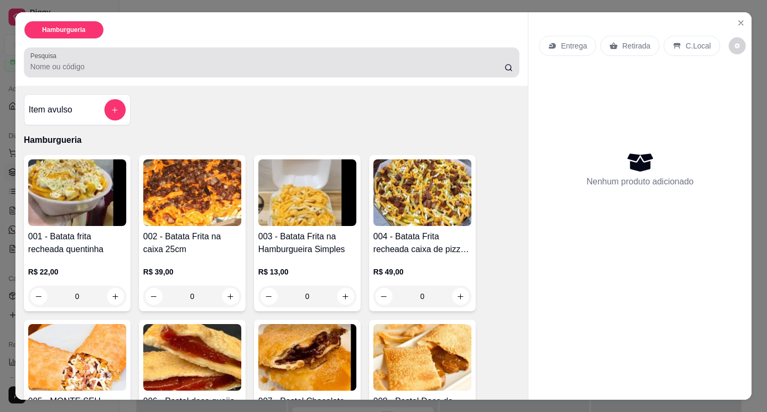
click at [101, 70] on div "Pesquisa" at bounding box center [271, 62] width 495 height 30
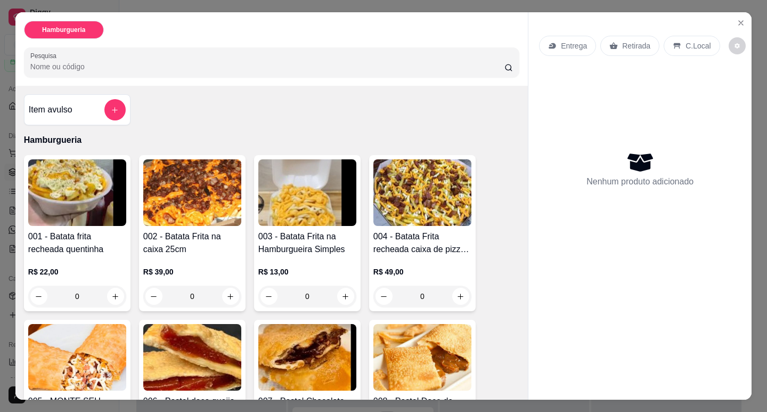
click at [140, 63] on input "Pesquisa" at bounding box center [267, 66] width 474 height 11
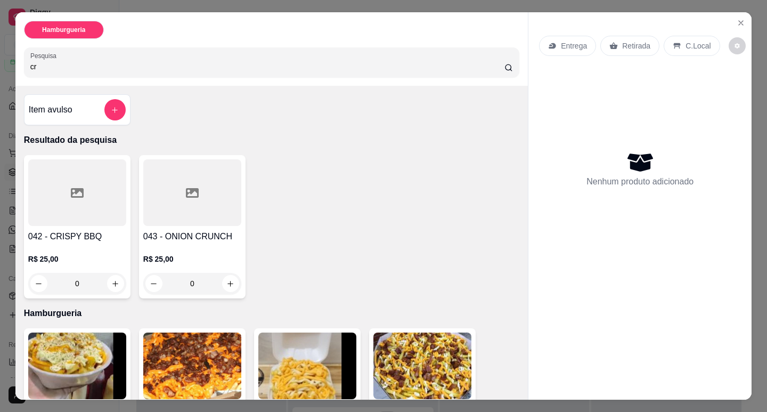
type input "c"
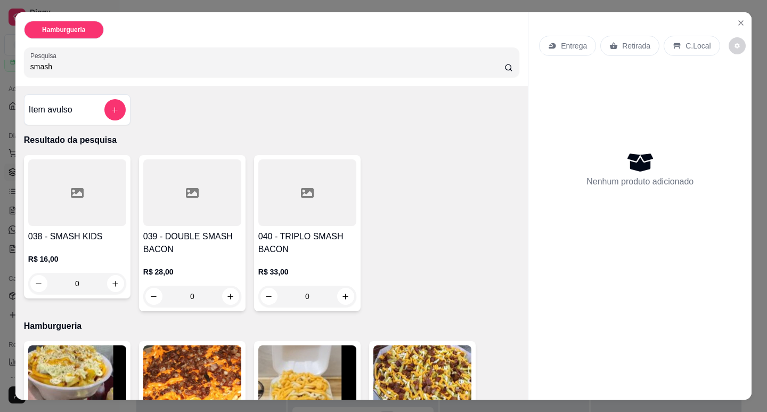
type input "smash"
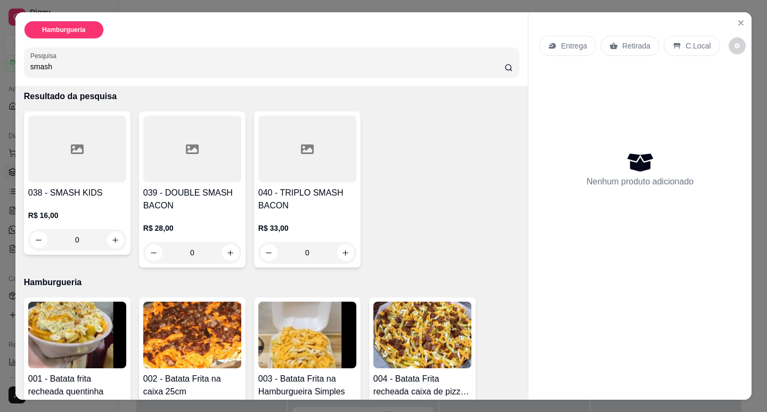
scroll to position [53, 0]
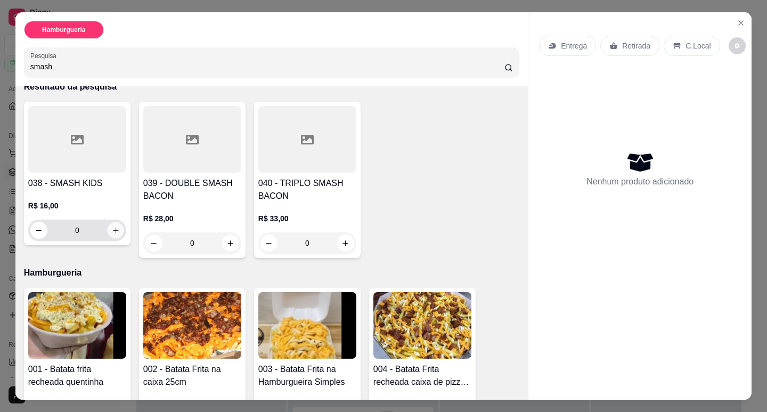
click at [112, 226] on icon "increase-product-quantity" at bounding box center [116, 230] width 8 height 8
type input "1"
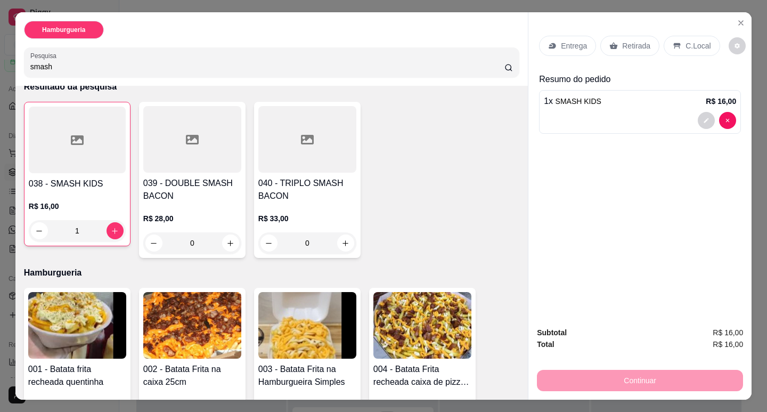
click at [95, 68] on input "smash" at bounding box center [267, 66] width 474 height 11
click at [30, 61] on input "smash" at bounding box center [267, 66] width 474 height 11
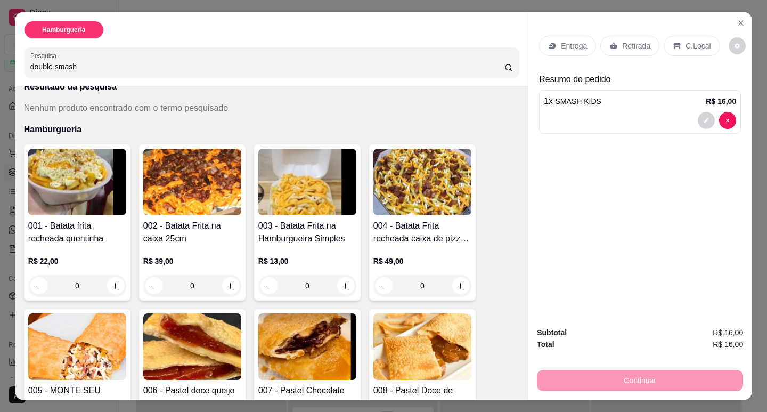
click at [80, 67] on input "double smash" at bounding box center [267, 66] width 474 height 11
click at [507, 64] on circle at bounding box center [507, 66] width 5 height 5
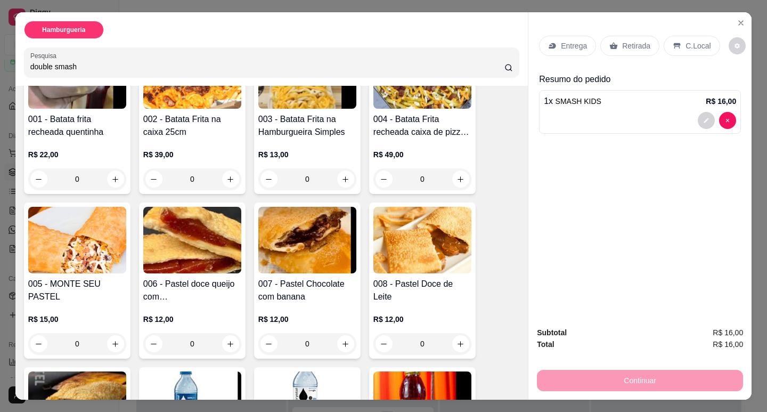
scroll to position [0, 0]
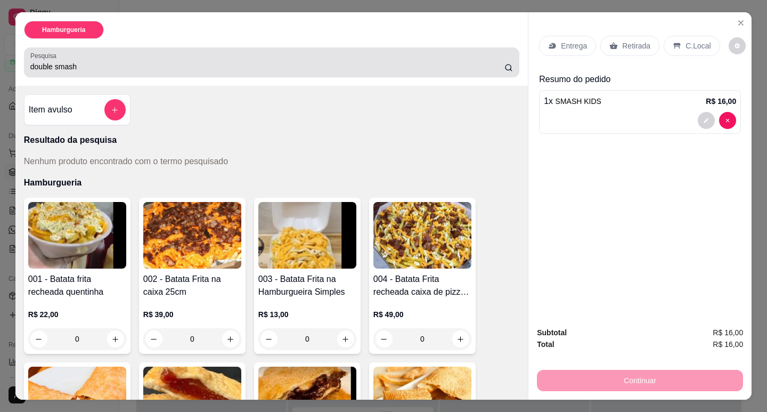
click at [100, 68] on input "double smash" at bounding box center [267, 66] width 474 height 11
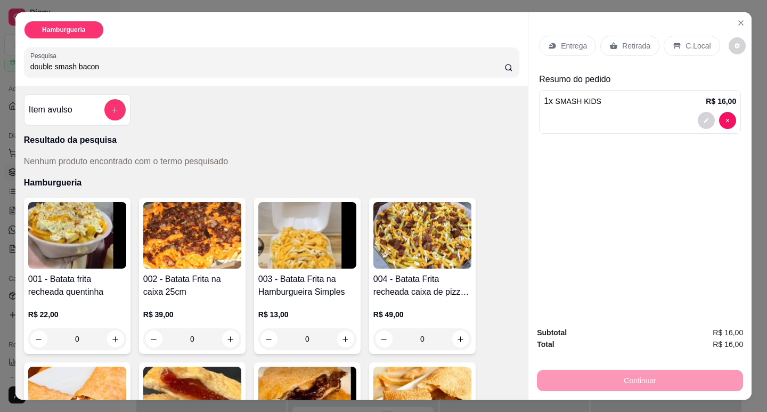
type input "double smash bacon"
click at [492, 65] on input "double smash bacon" at bounding box center [267, 66] width 474 height 11
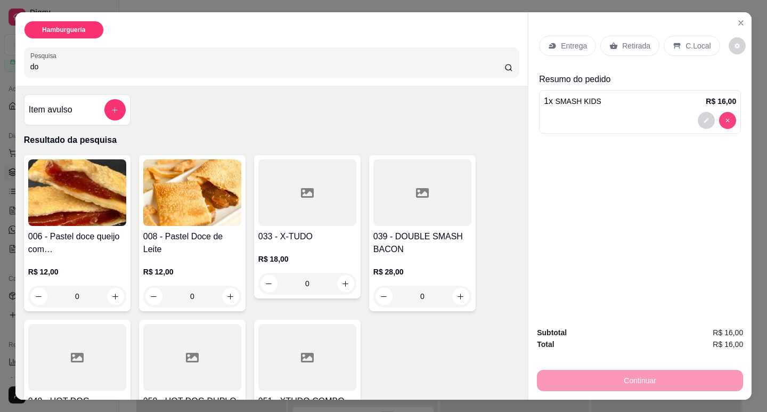
type input "do"
click at [715, 116] on div at bounding box center [717, 120] width 38 height 17
click at [715, 118] on div at bounding box center [717, 120] width 38 height 17
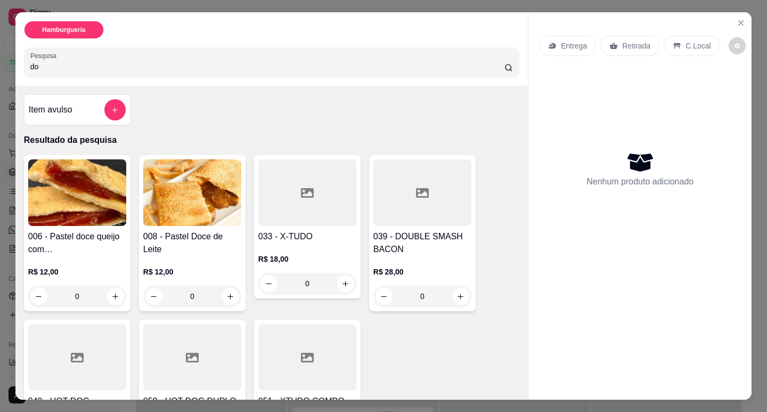
type input "0"
click at [111, 106] on icon "add-separate-item" at bounding box center [115, 110] width 8 height 8
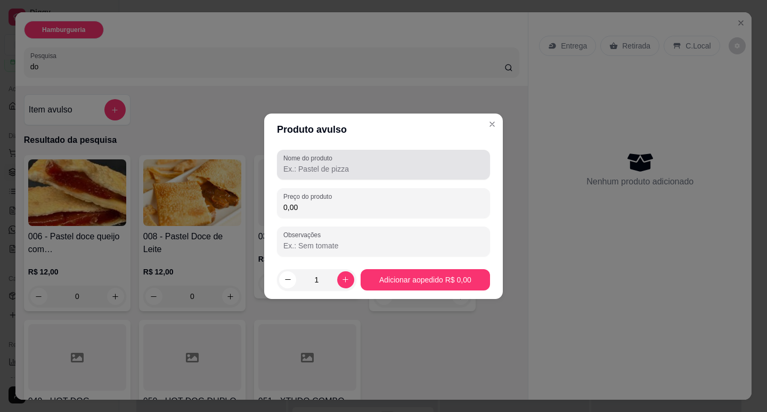
click at [324, 172] on input "Nome do produto" at bounding box center [383, 168] width 200 height 11
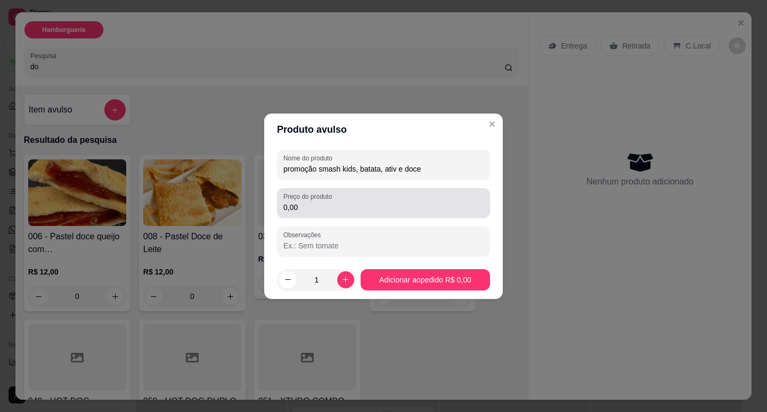
type input "promoção smash kids, batata, ativ e doce"
click at [360, 202] on input "0,00" at bounding box center [383, 207] width 200 height 11
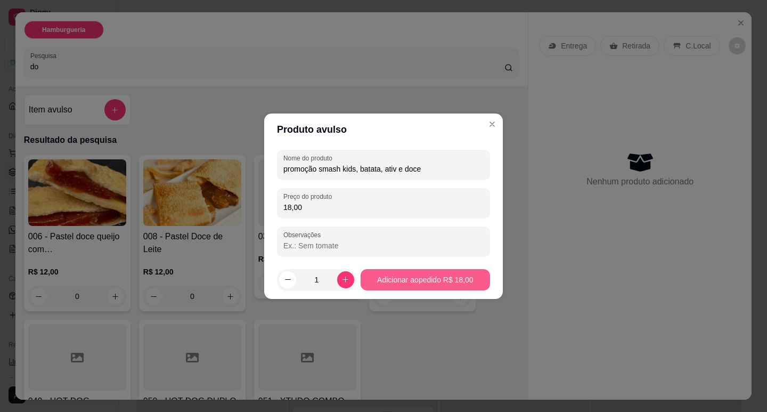
type input "18,00"
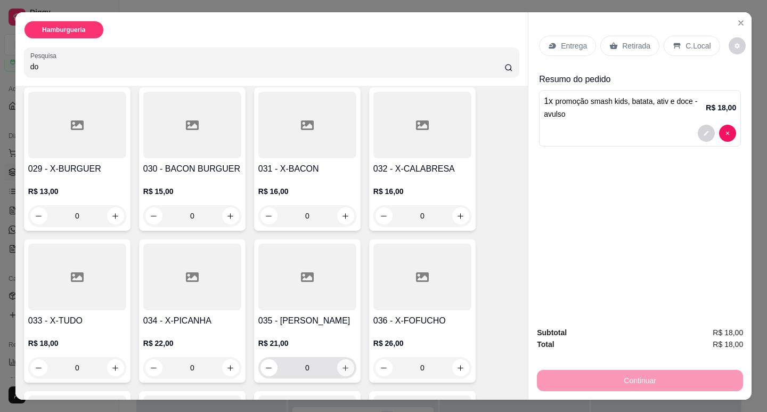
scroll to position [1757, 0]
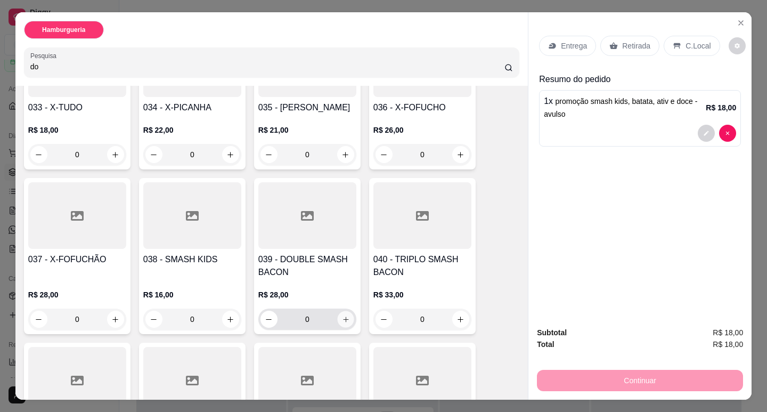
click at [346, 311] on button "increase-product-quantity" at bounding box center [345, 319] width 17 height 17
type input "1"
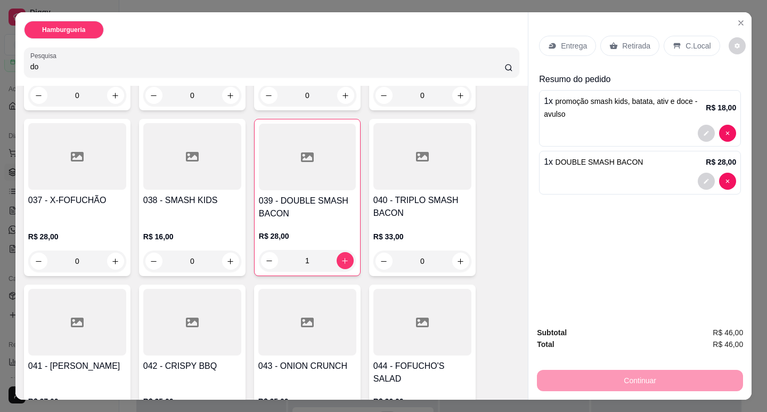
scroll to position [1918, 0]
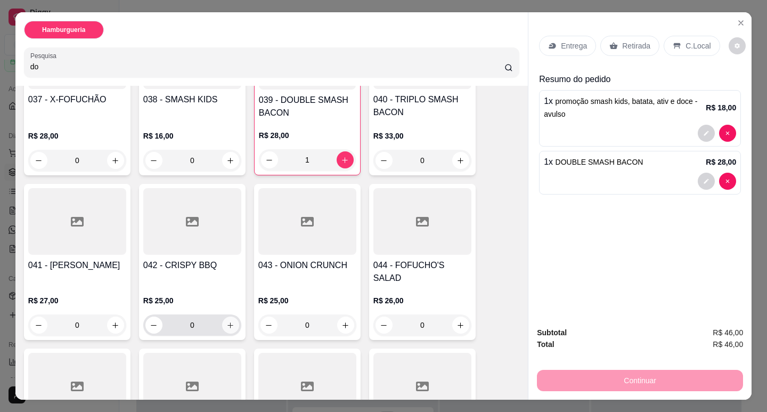
click at [228, 322] on icon "increase-product-quantity" at bounding box center [231, 325] width 6 height 6
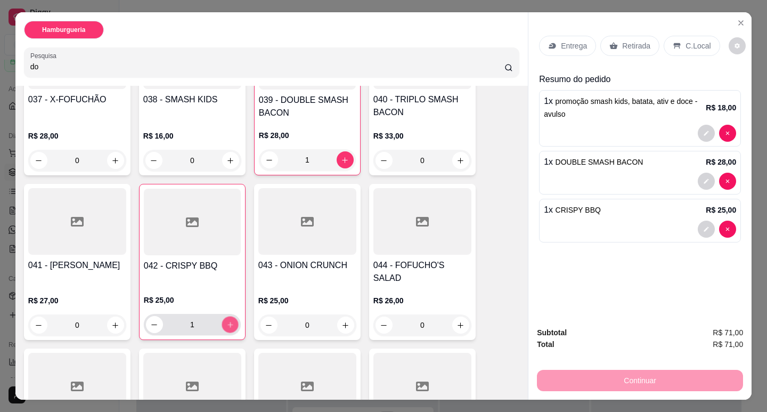
click at [226, 321] on icon "increase-product-quantity" at bounding box center [230, 325] width 8 height 8
type input "2"
click at [685, 40] on p "C.Local" at bounding box center [697, 45] width 25 height 11
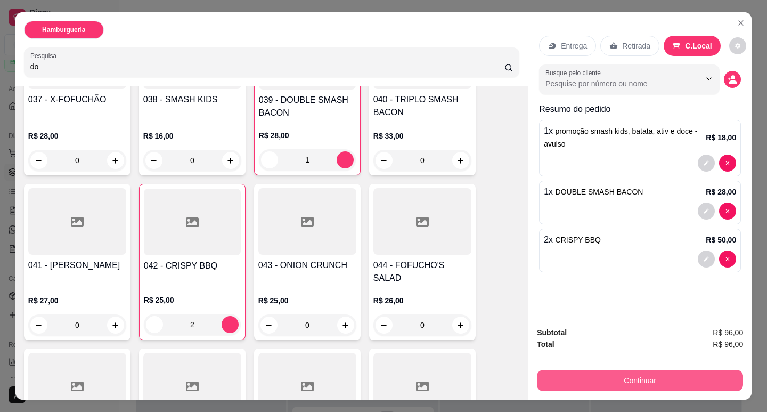
click at [676, 380] on button "Continuar" at bounding box center [640, 380] width 206 height 21
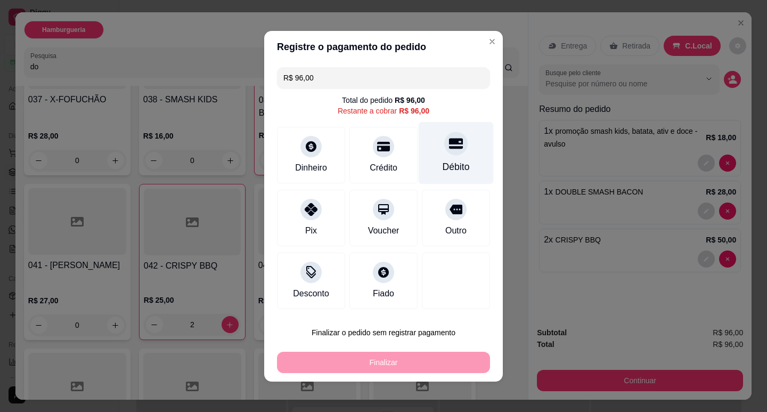
click at [452, 154] on div "Débito" at bounding box center [456, 152] width 75 height 62
type input "R$ 0,00"
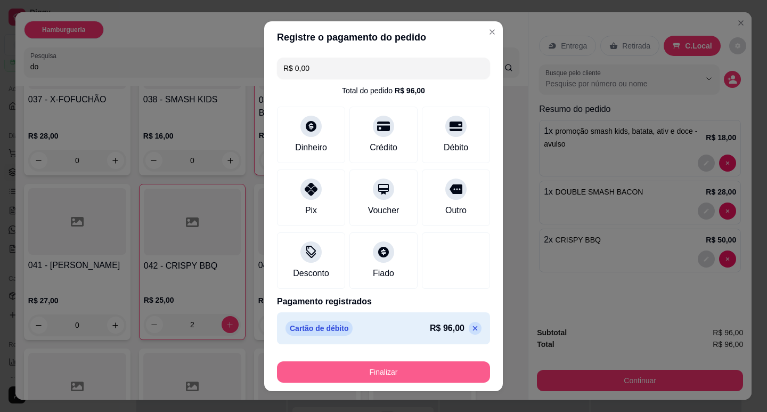
click at [430, 378] on button "Finalizar" at bounding box center [383, 371] width 213 height 21
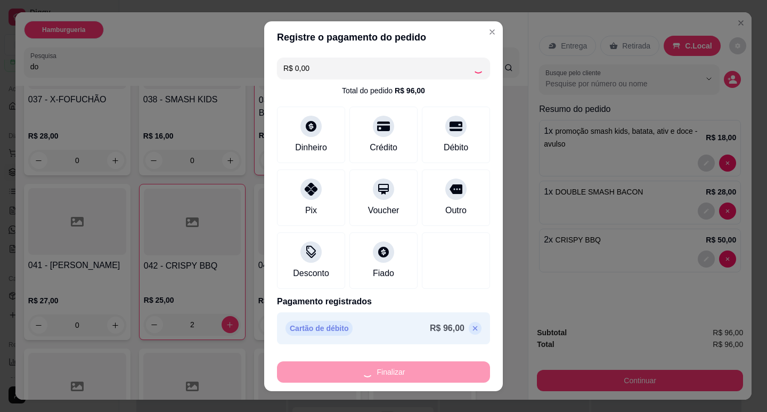
type input "0"
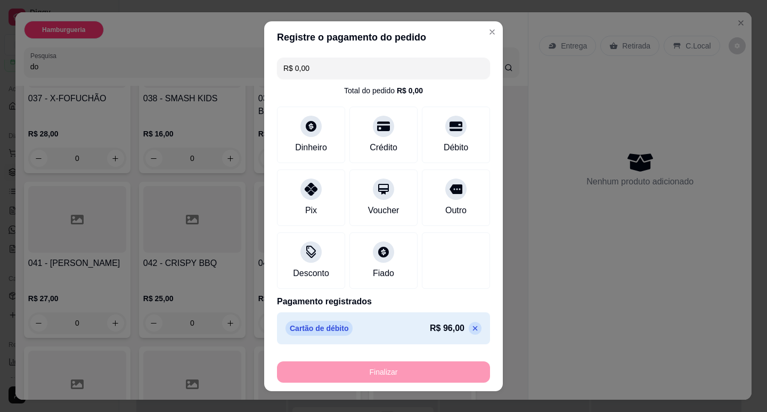
type input "-R$ 96,00"
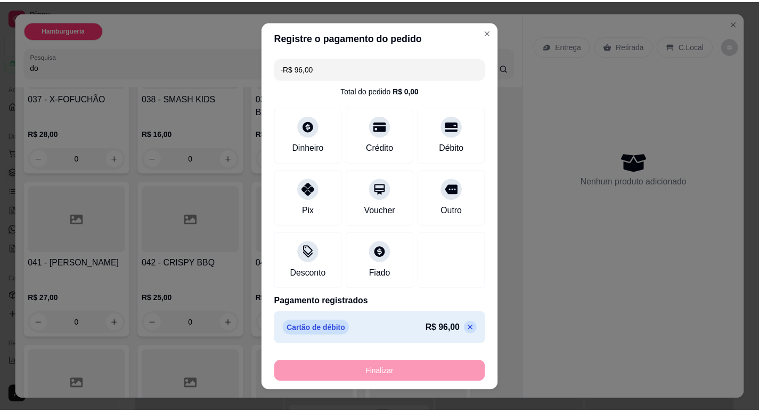
scroll to position [1917, 0]
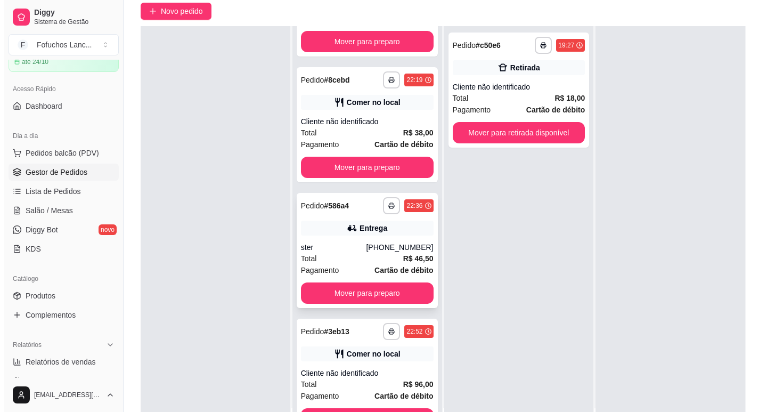
scroll to position [162, 0]
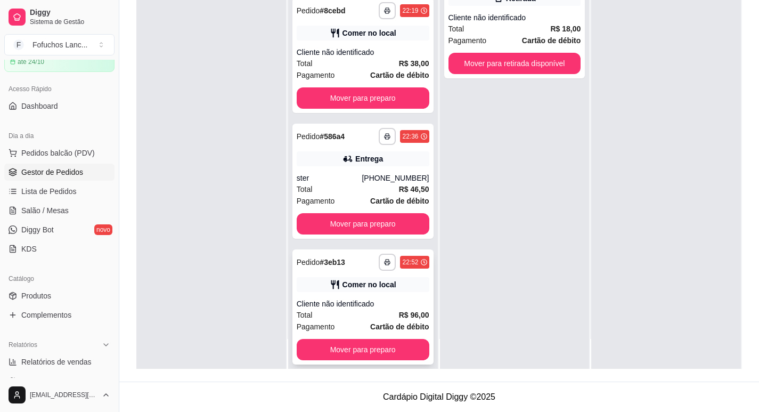
click at [399, 309] on span "R$ 96,00" at bounding box center [414, 315] width 30 height 12
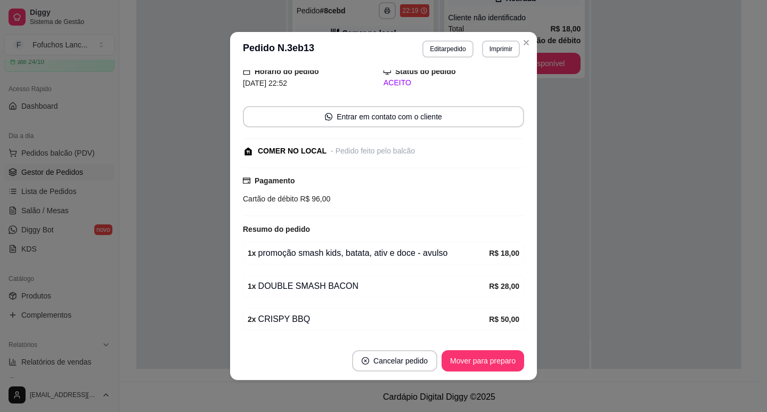
scroll to position [75, 0]
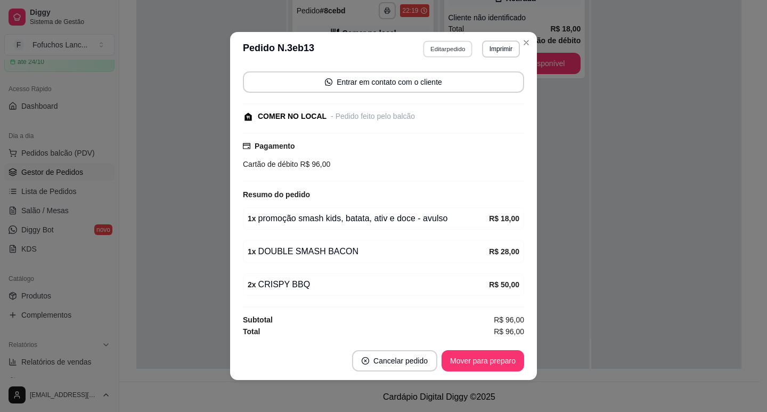
click at [440, 52] on button "Editar pedido" at bounding box center [448, 48] width 50 height 17
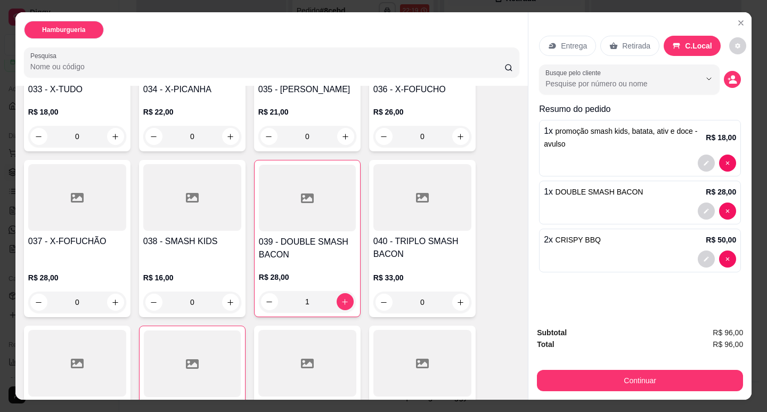
scroll to position [1794, 0]
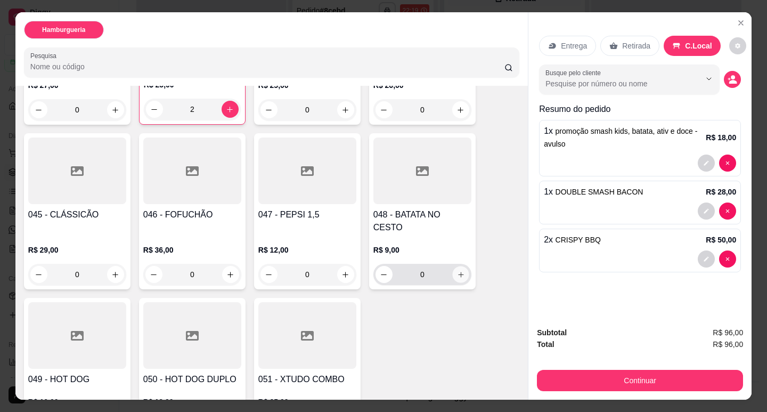
click at [454, 266] on button "increase-product-quantity" at bounding box center [460, 274] width 17 height 17
type input "1"
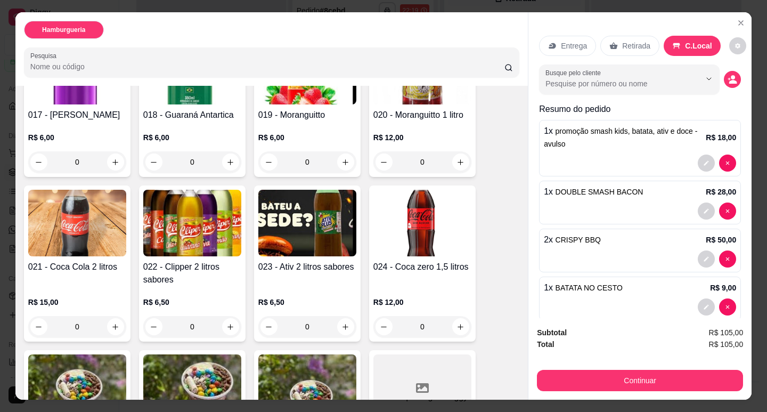
scroll to position [783, 0]
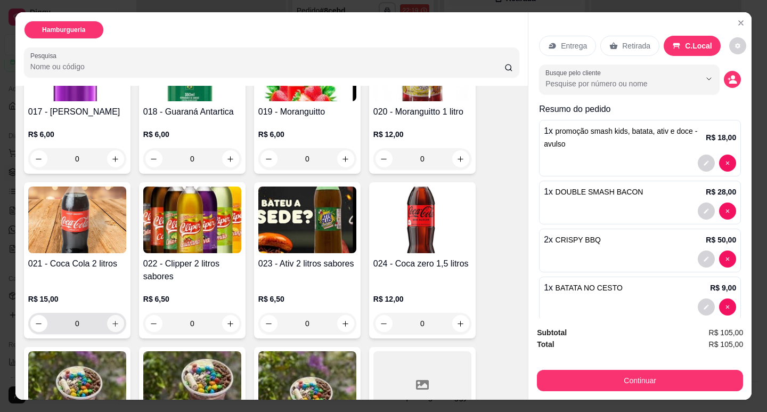
click at [111, 319] on icon "increase-product-quantity" at bounding box center [115, 323] width 8 height 8
type input "1"
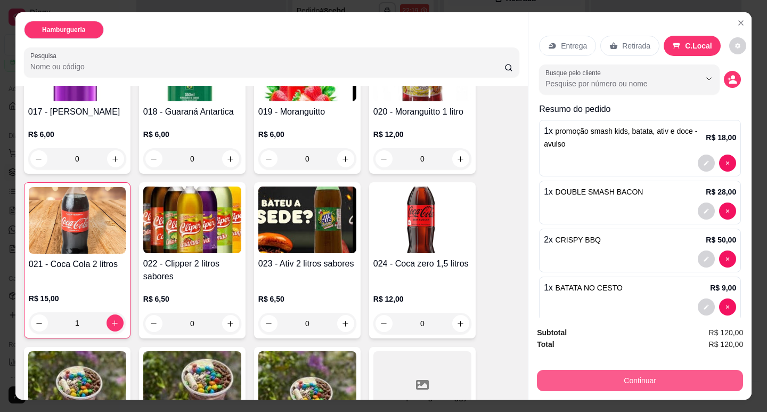
click at [670, 371] on button "Continuar" at bounding box center [640, 380] width 206 height 21
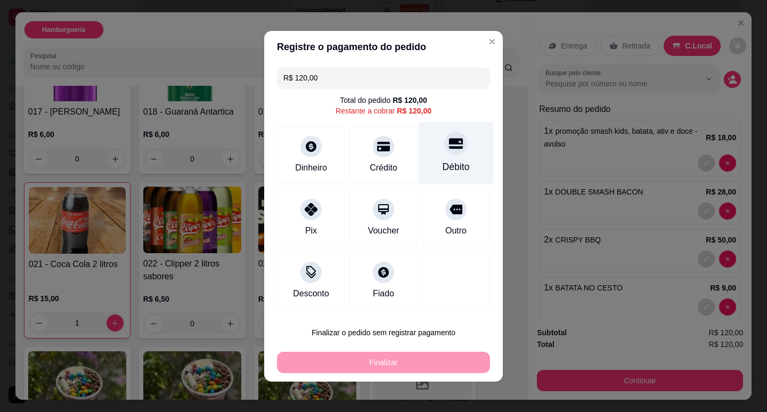
click at [432, 159] on div "Débito" at bounding box center [456, 152] width 75 height 62
type input "R$ 0,00"
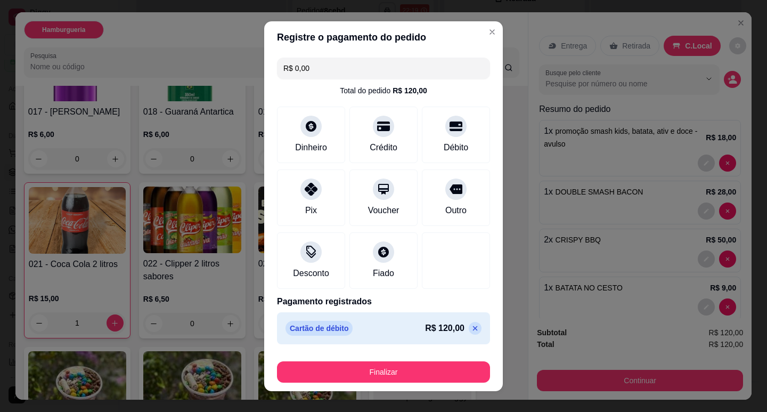
click at [429, 358] on div "Finalizar" at bounding box center [383, 370] width 213 height 26
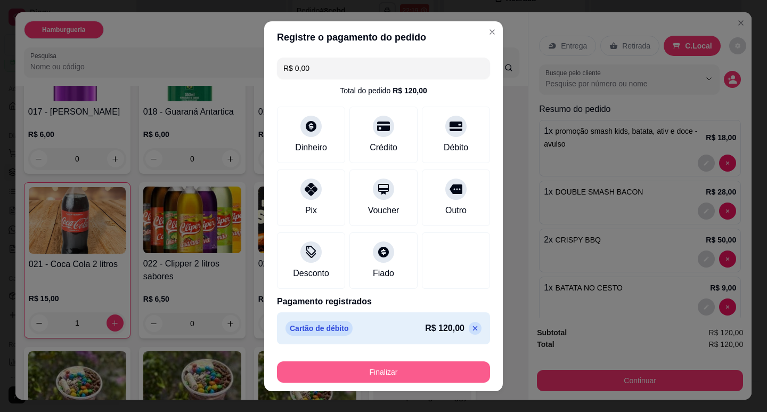
click at [424, 366] on button "Finalizar" at bounding box center [383, 371] width 213 height 21
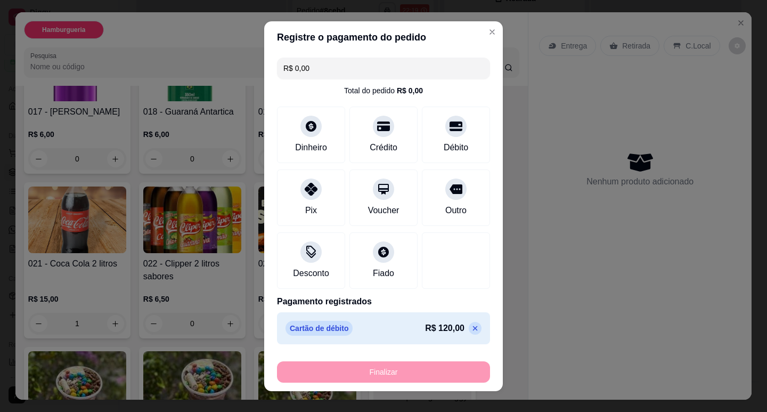
type input "0"
type input "-R$ 120,00"
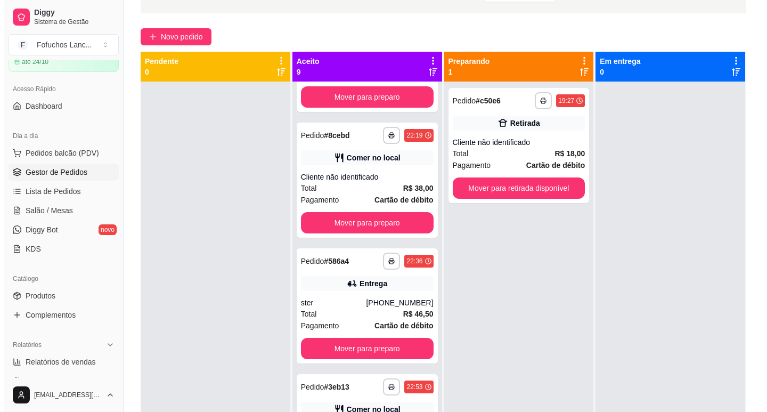
scroll to position [0, 0]
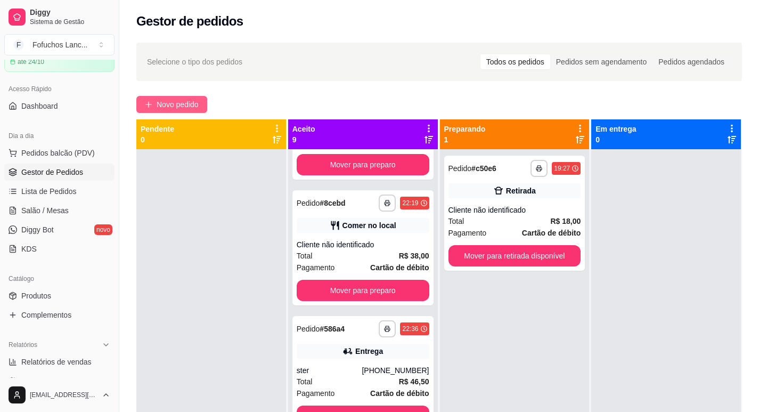
click at [186, 99] on span "Novo pedido" at bounding box center [178, 105] width 42 height 12
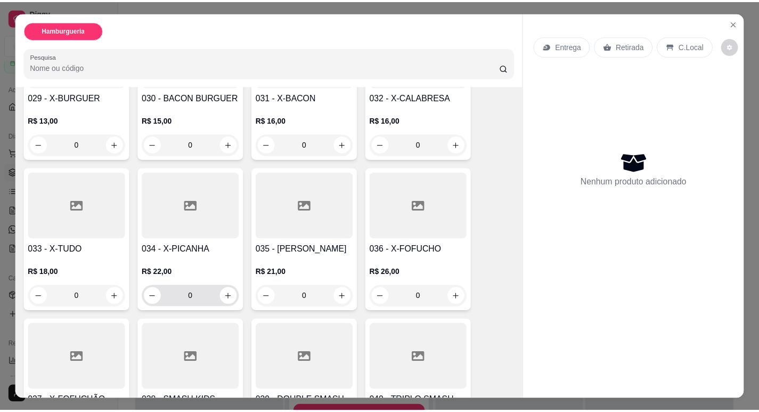
scroll to position [1438, 0]
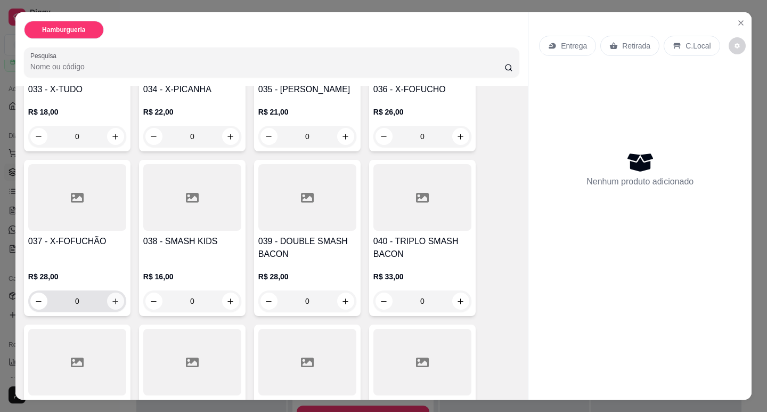
click at [107, 292] on button "increase-product-quantity" at bounding box center [115, 300] width 17 height 17
type input "1"
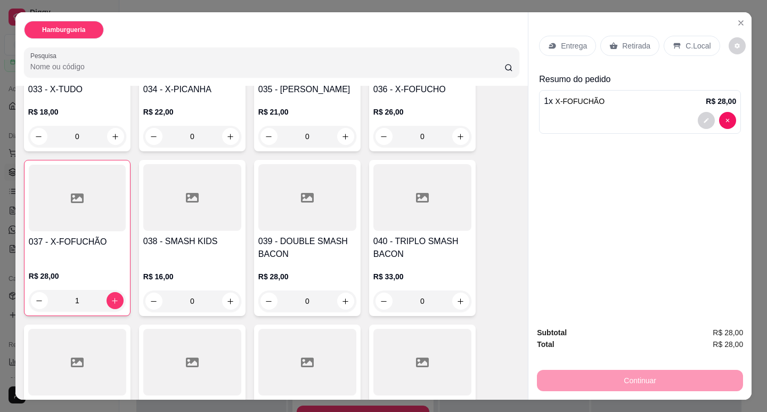
click at [615, 51] on div "Retirada" at bounding box center [629, 46] width 59 height 20
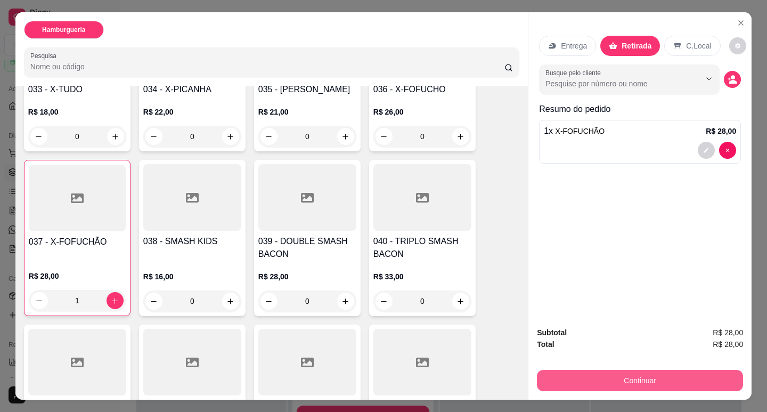
click at [628, 370] on button "Continuar" at bounding box center [640, 380] width 206 height 21
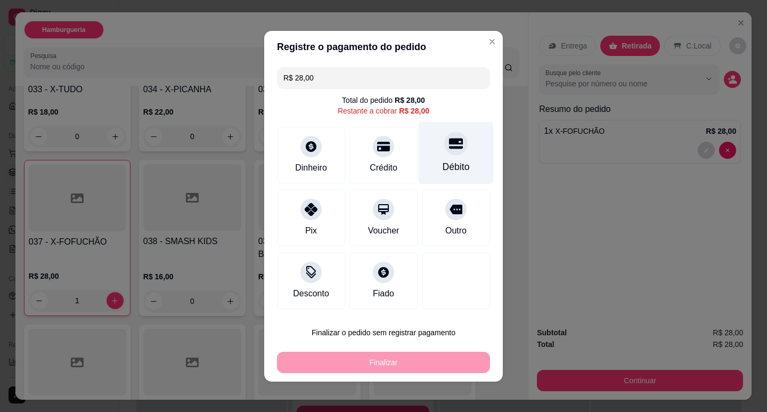
click at [426, 162] on div "Débito" at bounding box center [456, 152] width 75 height 62
type input "R$ 0,00"
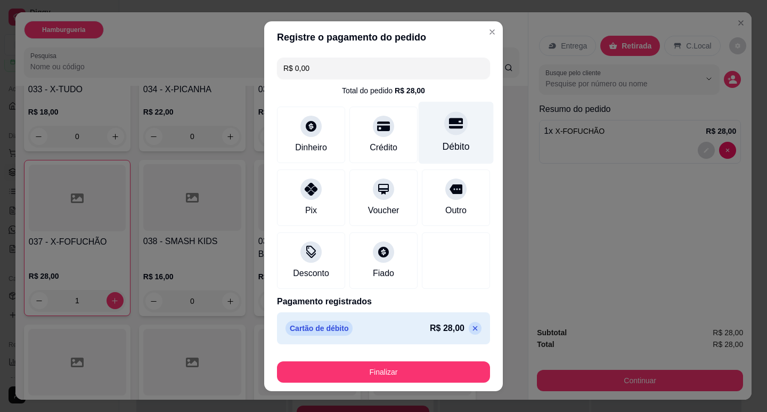
click at [442, 140] on div "Débito" at bounding box center [455, 147] width 27 height 14
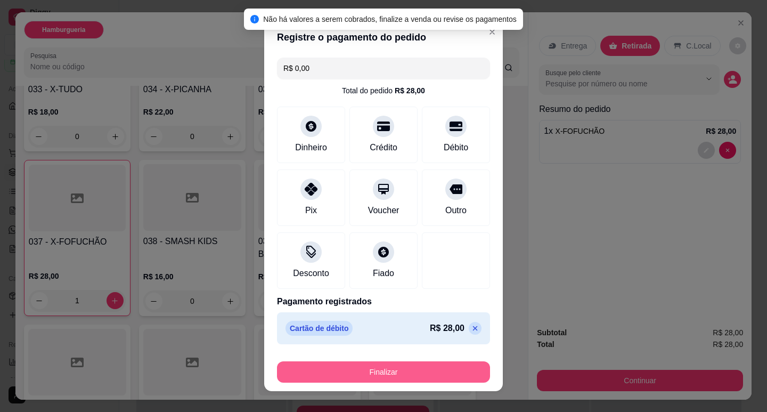
click at [382, 370] on button "Finalizar" at bounding box center [383, 371] width 213 height 21
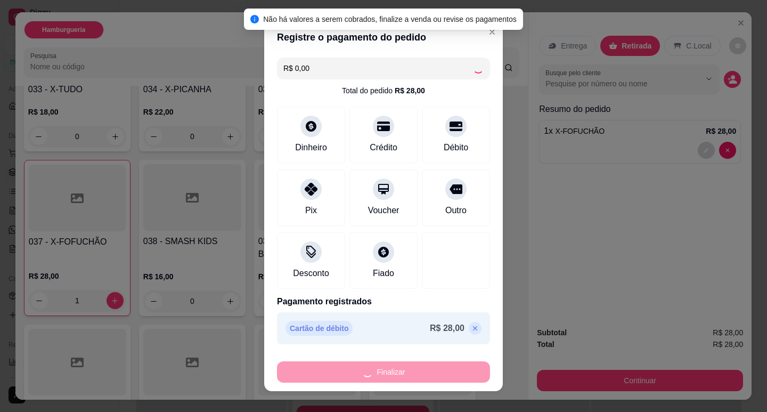
type input "0"
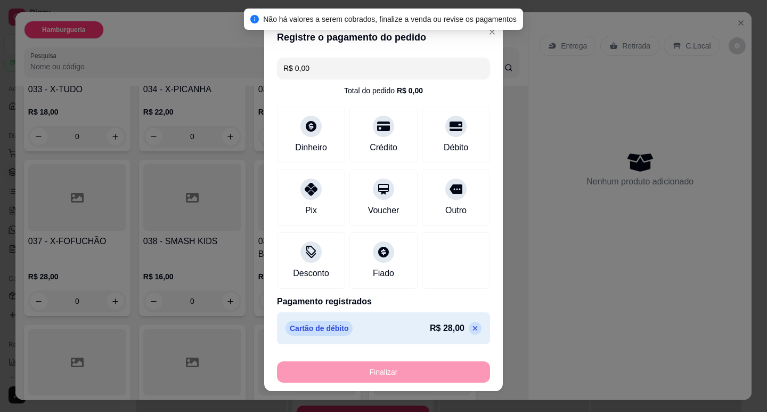
type input "-R$ 28,00"
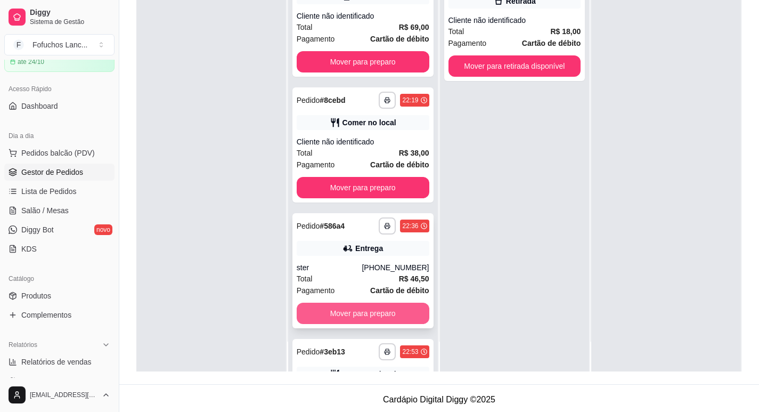
scroll to position [643, 0]
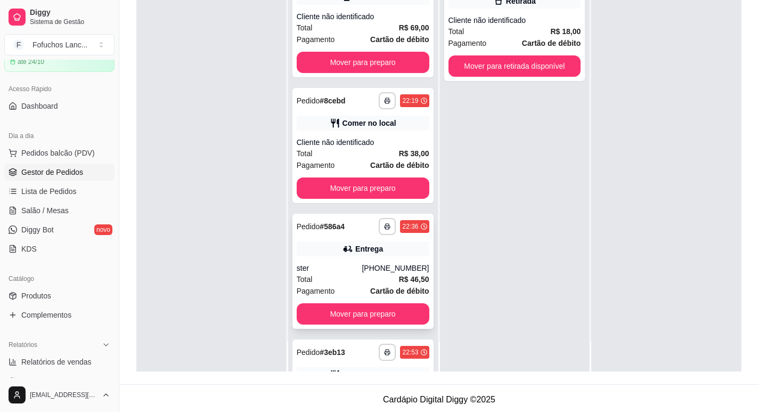
click at [314, 248] on div "**********" at bounding box center [362, 271] width 141 height 115
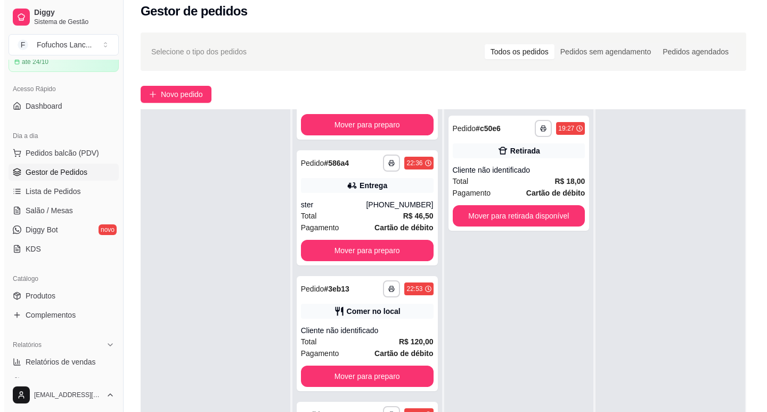
scroll to position [0, 0]
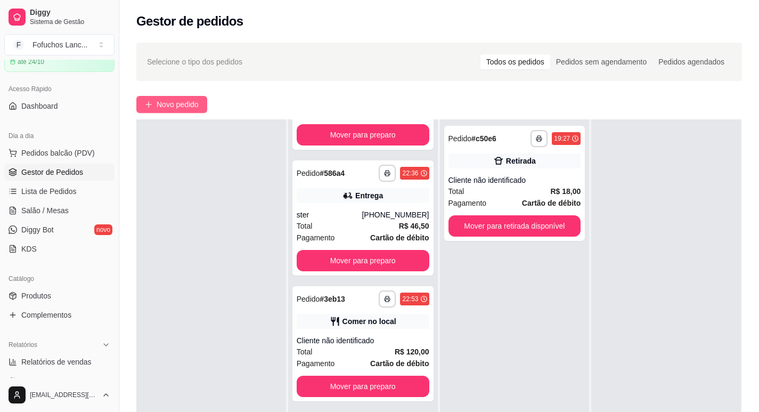
click at [176, 98] on button "Novo pedido" at bounding box center [171, 104] width 71 height 17
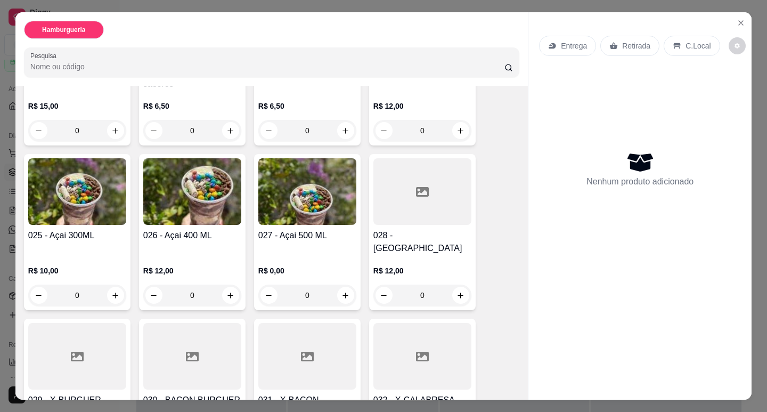
scroll to position [1171, 0]
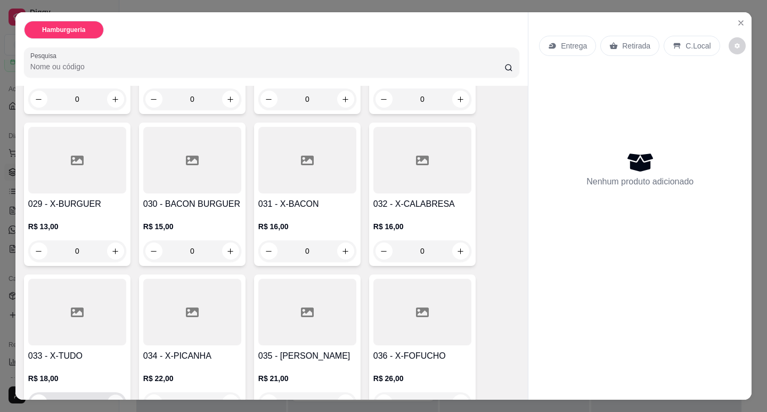
click at [112, 399] on icon "increase-product-quantity" at bounding box center [116, 403] width 8 height 8
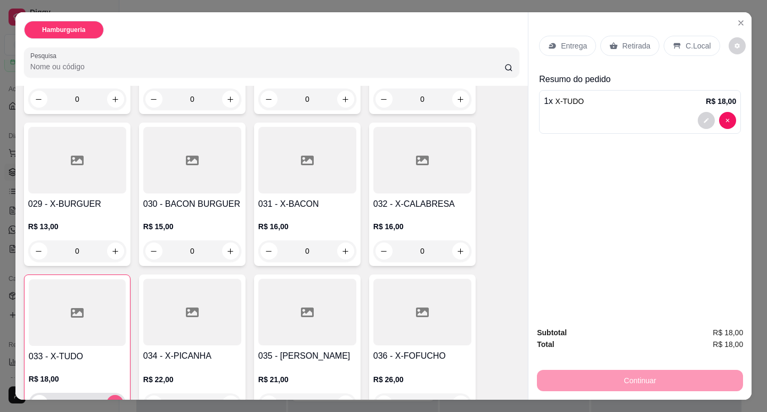
click at [111, 399] on icon "increase-product-quantity" at bounding box center [115, 403] width 8 height 8
type input "2"
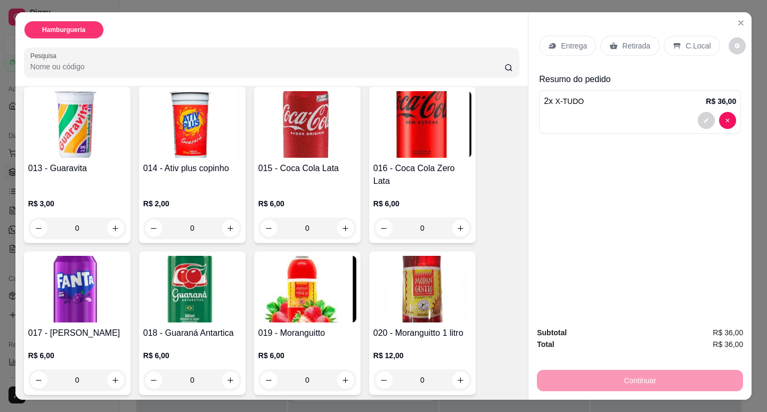
scroll to position [586, 0]
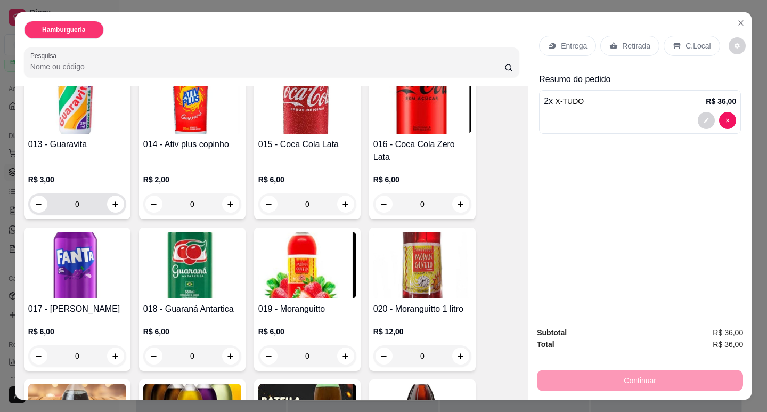
click at [109, 198] on div "0" at bounding box center [77, 203] width 94 height 21
click at [112, 200] on icon "increase-product-quantity" at bounding box center [116, 204] width 8 height 8
click at [111, 200] on icon "increase-product-quantity" at bounding box center [115, 204] width 8 height 8
type input "2"
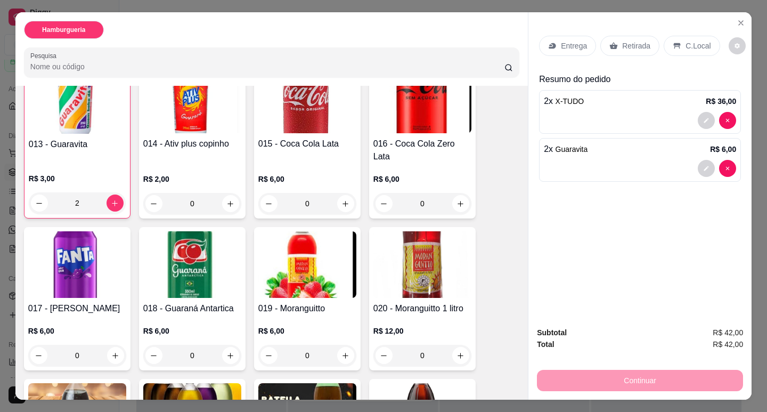
click at [570, 40] on p "Entrega" at bounding box center [574, 45] width 26 height 11
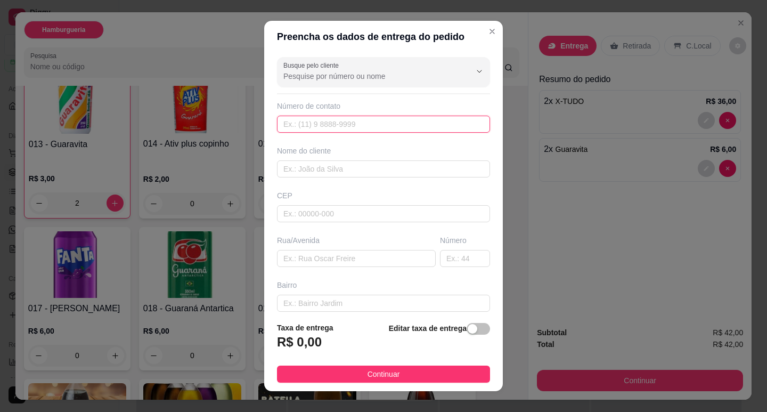
click at [387, 127] on input "text" at bounding box center [383, 124] width 213 height 17
type input "[PHONE_NUMBER]"
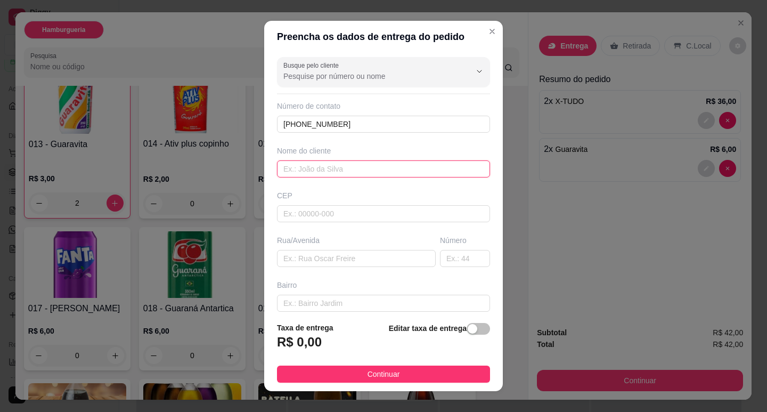
click at [351, 164] on input "text" at bounding box center [383, 168] width 213 height 17
type input "[PERSON_NAME]"
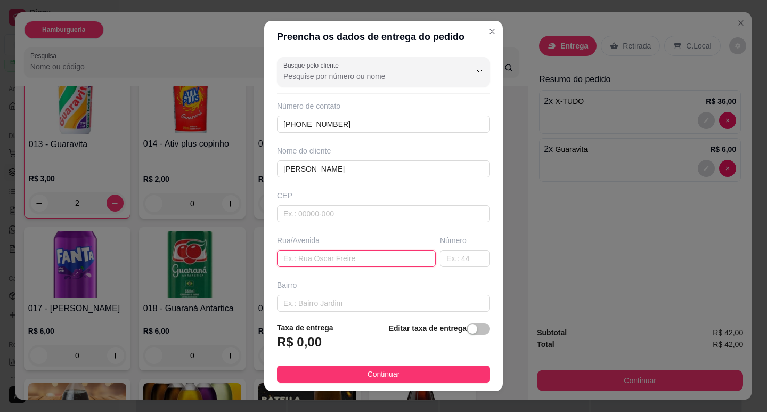
click at [345, 265] on input "text" at bounding box center [356, 258] width 159 height 17
type input "w5 travessa 27 entre a w12 e w10"
click at [453, 258] on input "text" at bounding box center [465, 258] width 50 height 17
type input "14"
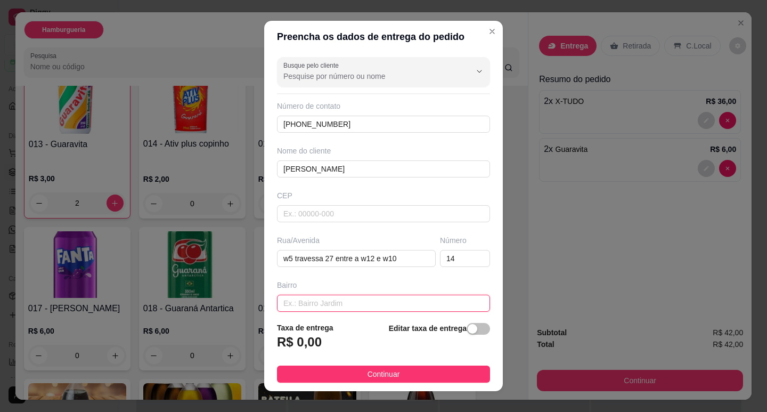
click at [321, 303] on input "text" at bounding box center [383, 302] width 213 height 17
type input "Engenho da praia"
click at [467, 328] on div "button" at bounding box center [472, 329] width 10 height 10
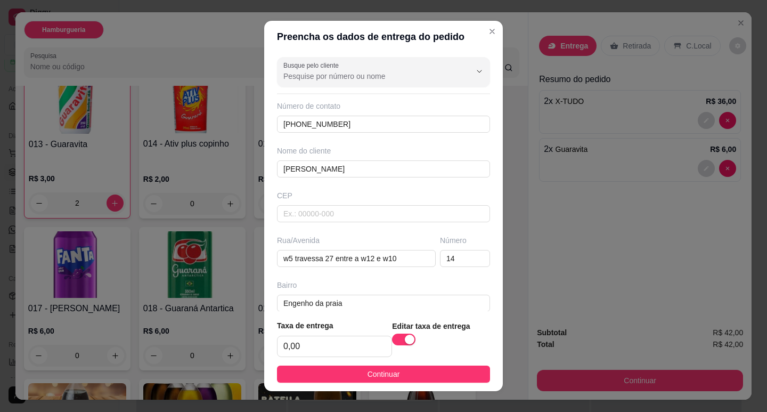
click at [364, 333] on div "Taxa de entrega 0,00" at bounding box center [334, 337] width 115 height 37
click at [362, 342] on input "0,00" at bounding box center [334, 346] width 114 height 20
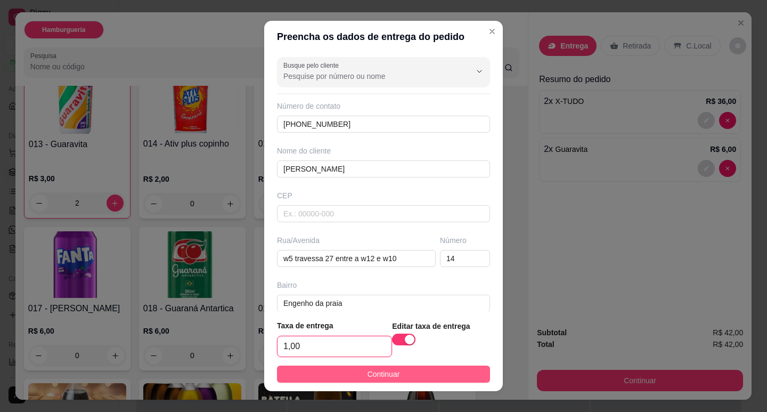
type input "1,00"
click at [373, 374] on span "Continuar" at bounding box center [383, 374] width 32 height 12
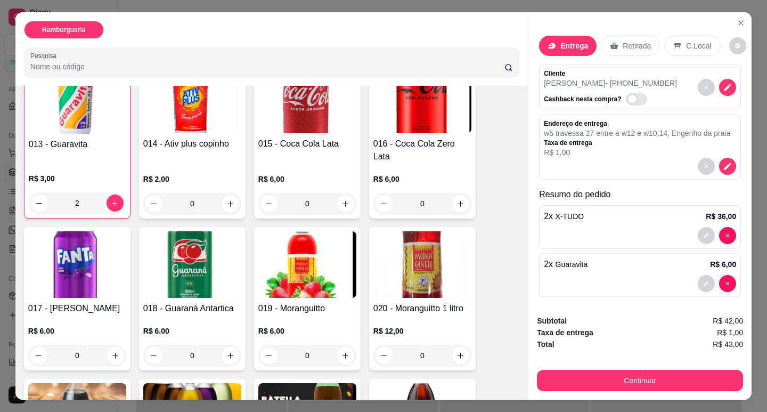
click at [666, 82] on div "Cliente [PERSON_NAME] - [PHONE_NUMBER] Cashback nesta compra?" at bounding box center [640, 87] width 202 height 46
click at [724, 84] on icon "decrease-product-quantity" at bounding box center [727, 87] width 7 height 7
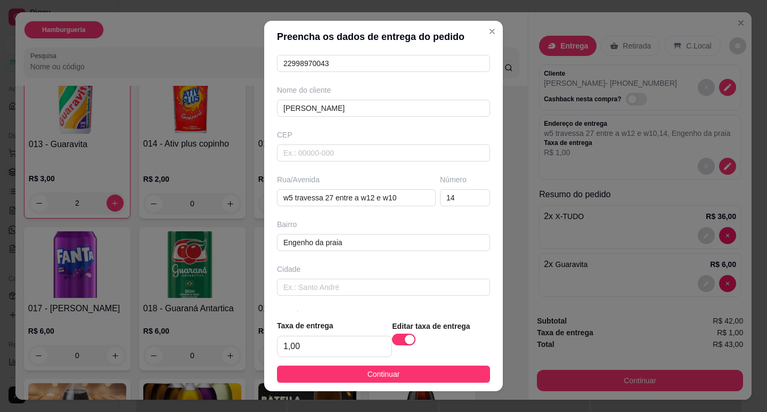
scroll to position [100, 0]
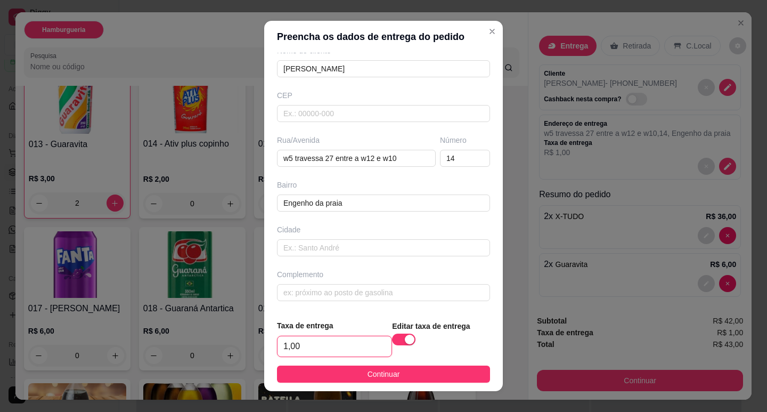
click at [347, 346] on input "1,00" at bounding box center [334, 346] width 114 height 20
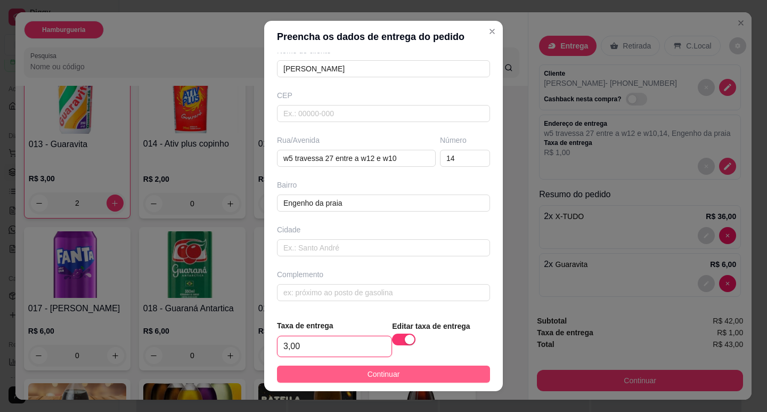
type input "3,00"
click at [389, 372] on span "Continuar" at bounding box center [383, 374] width 32 height 12
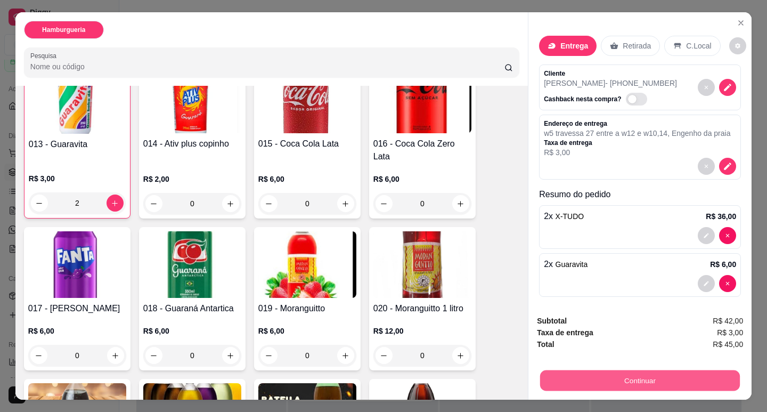
click at [642, 374] on button "Continuar" at bounding box center [640, 380] width 200 height 21
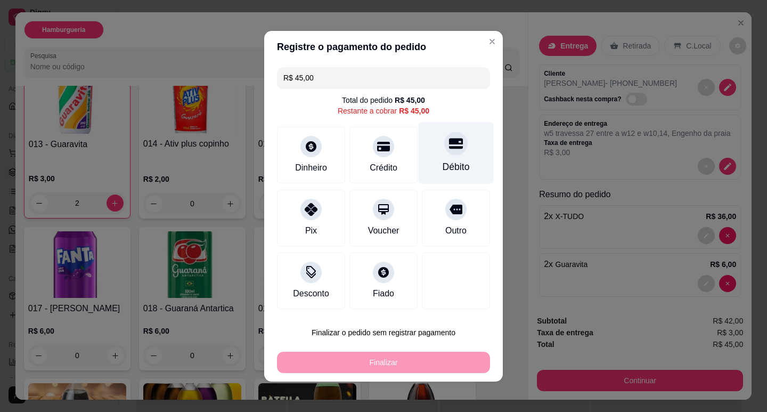
click at [428, 159] on div "Débito" at bounding box center [456, 152] width 75 height 62
type input "R$ 0,00"
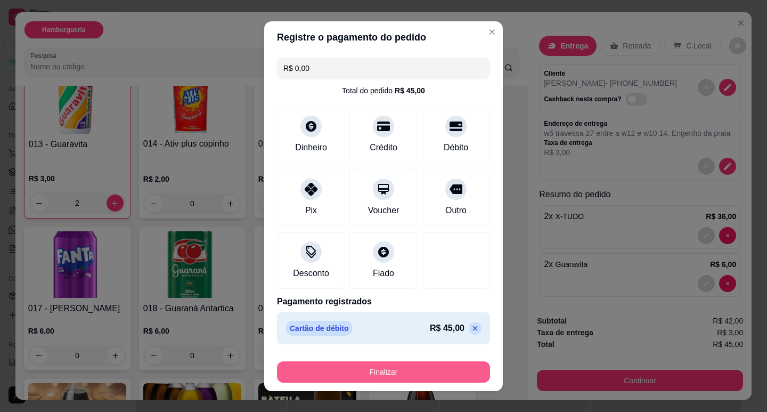
click at [436, 374] on button "Finalizar" at bounding box center [383, 371] width 213 height 21
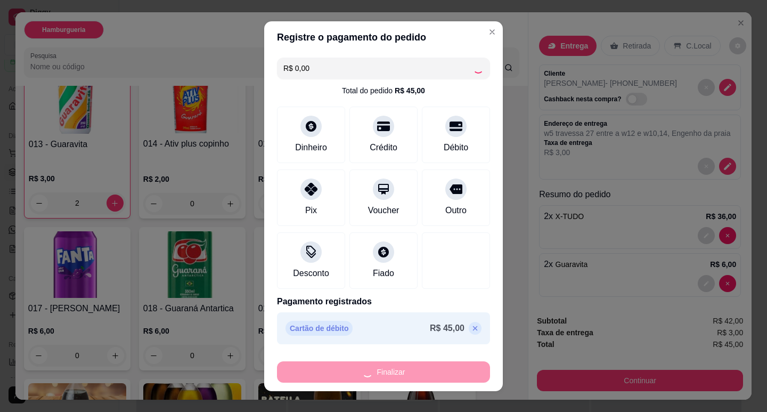
type input "0"
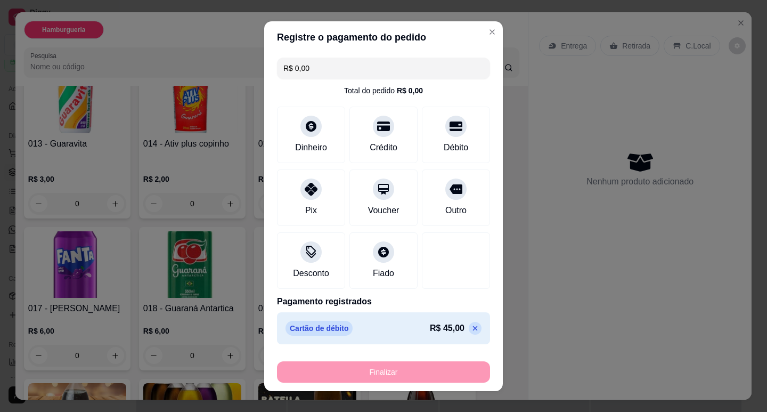
type input "-R$ 45,00"
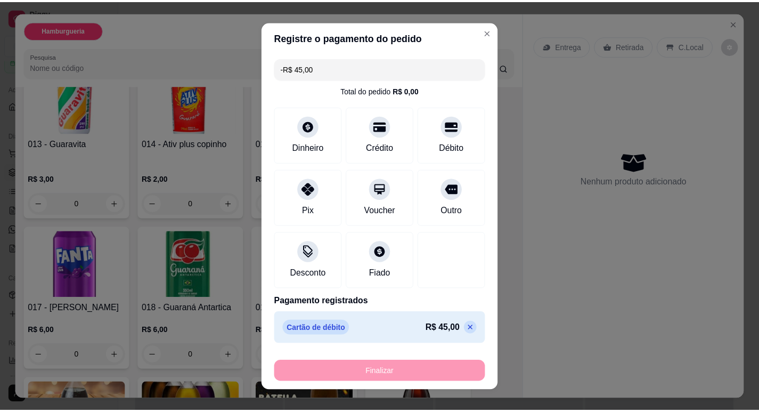
scroll to position [586, 0]
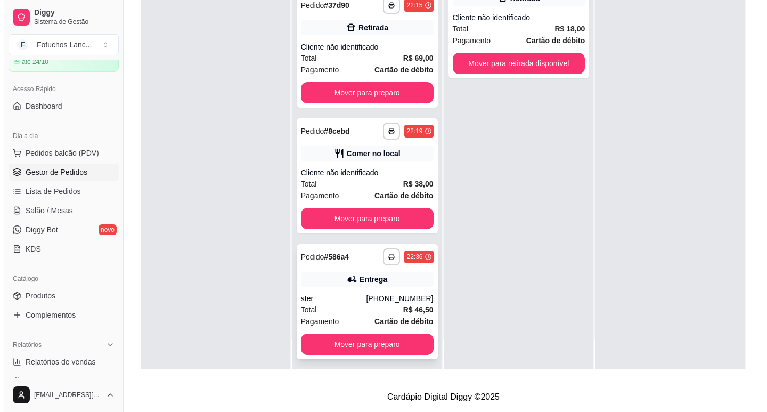
scroll to position [609, 0]
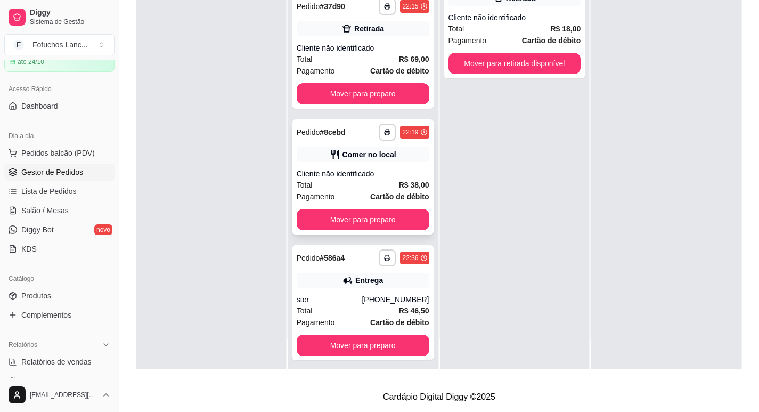
click at [360, 168] on div "Cliente não identificado" at bounding box center [363, 173] width 133 height 11
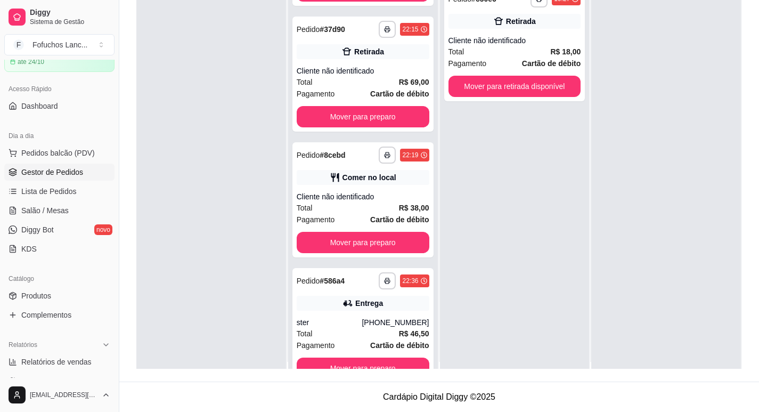
scroll to position [0, 0]
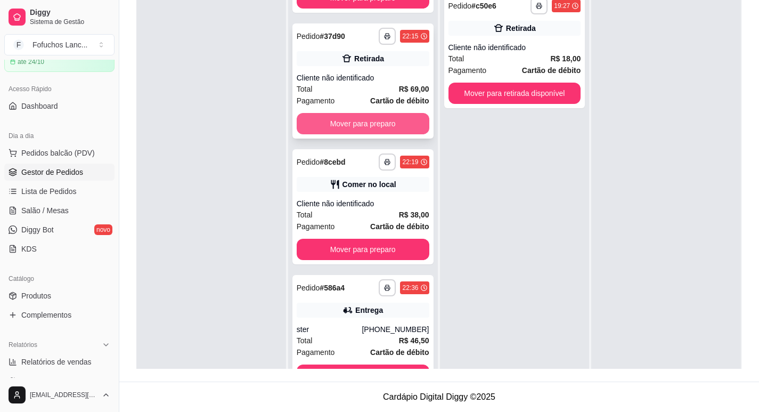
click at [396, 118] on button "Mover para preparo" at bounding box center [363, 123] width 133 height 21
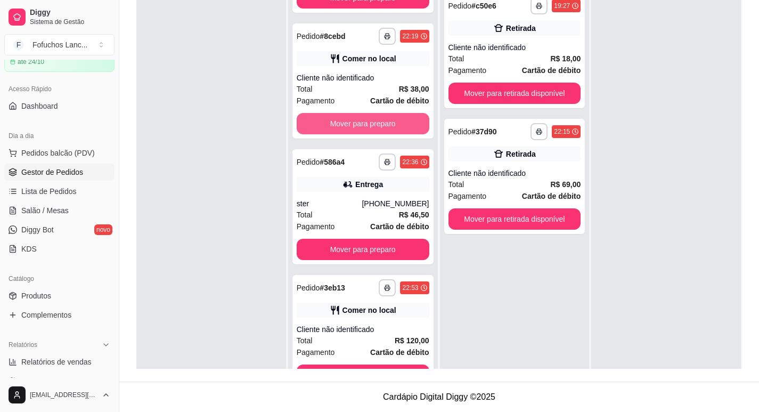
click at [396, 118] on button "Mover para preparo" at bounding box center [363, 123] width 133 height 21
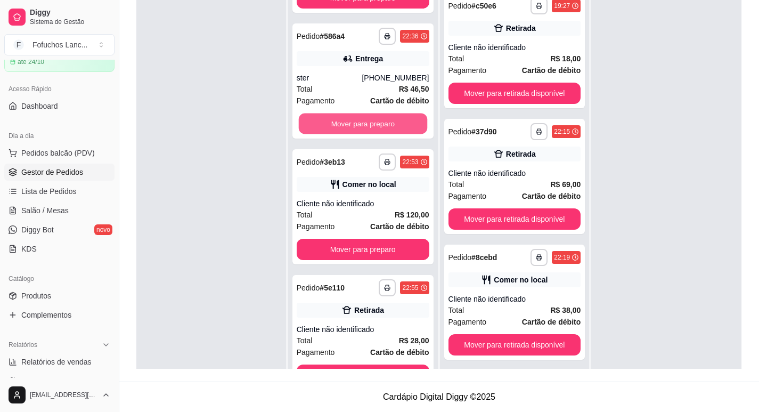
click at [396, 118] on button "Mover para preparo" at bounding box center [362, 123] width 128 height 21
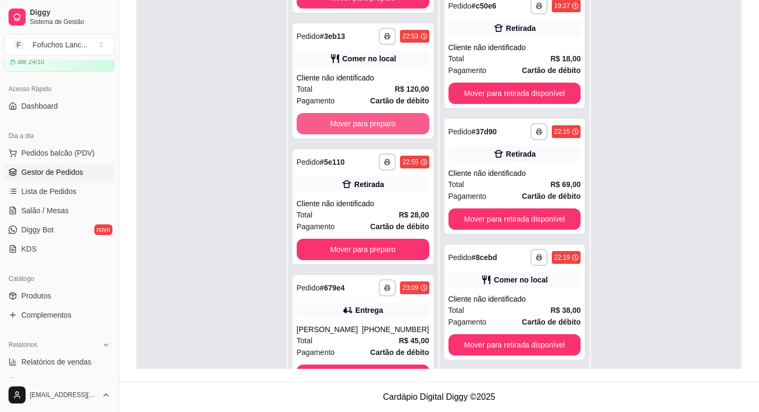
scroll to position [604, 0]
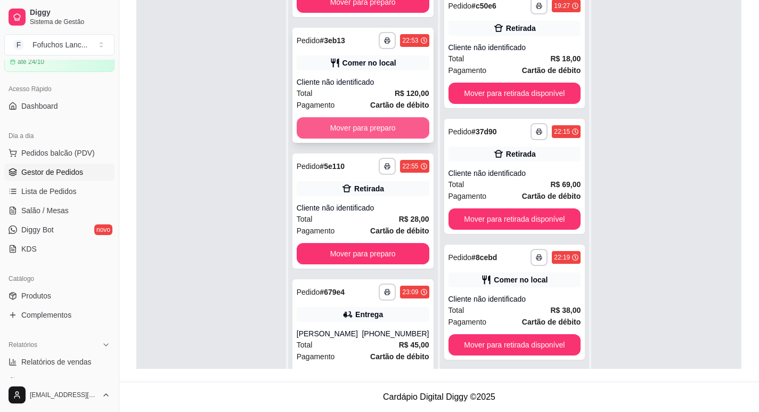
click at [373, 117] on button "Mover para preparo" at bounding box center [363, 127] width 133 height 21
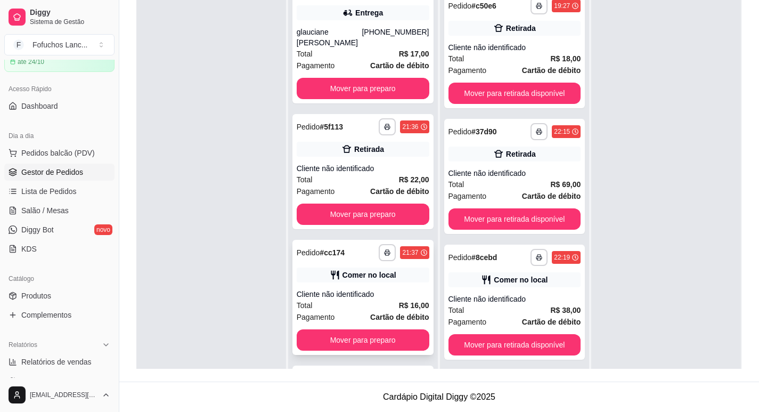
scroll to position [266, 0]
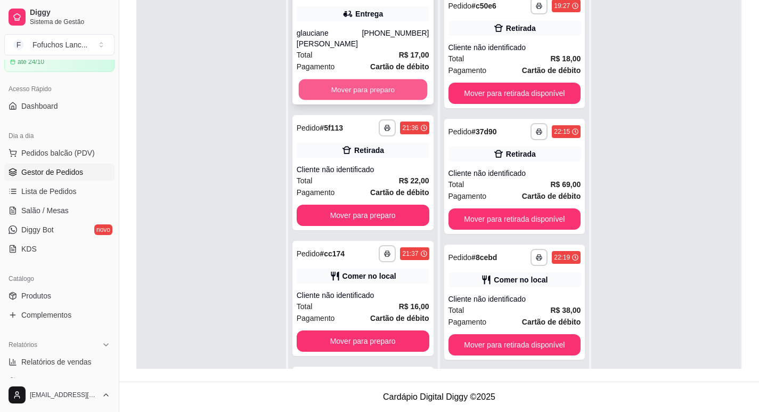
click at [377, 79] on button "Mover para preparo" at bounding box center [362, 89] width 128 height 21
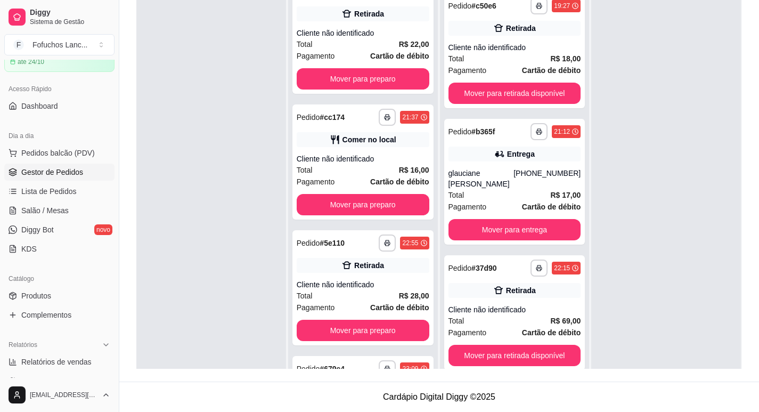
scroll to position [140, 0]
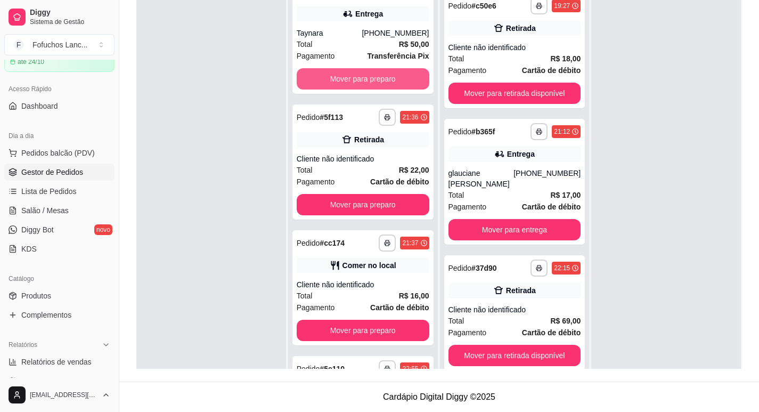
click at [377, 76] on button "Mover para preparo" at bounding box center [363, 78] width 133 height 21
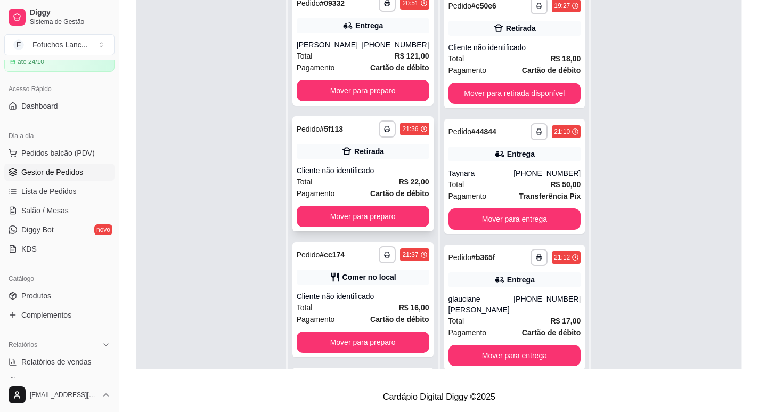
scroll to position [0, 0]
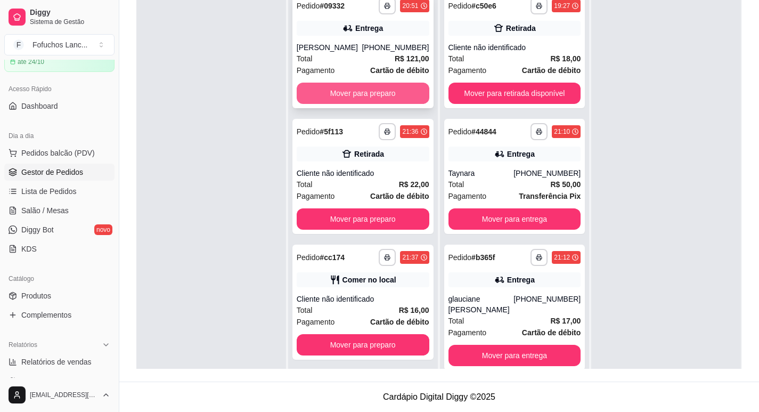
click at [389, 102] on button "Mover para preparo" at bounding box center [363, 93] width 133 height 21
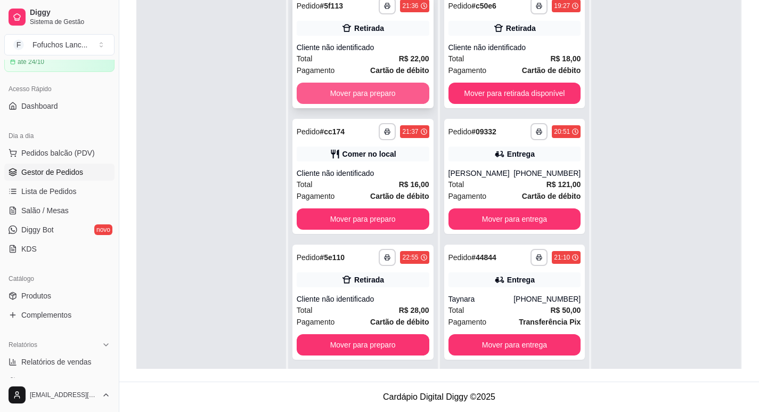
click at [387, 99] on button "Mover para preparo" at bounding box center [363, 93] width 133 height 21
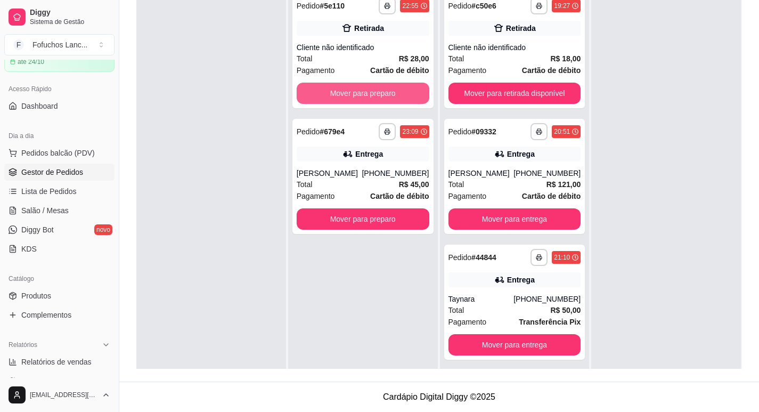
click at [387, 99] on button "Mover para preparo" at bounding box center [363, 93] width 133 height 21
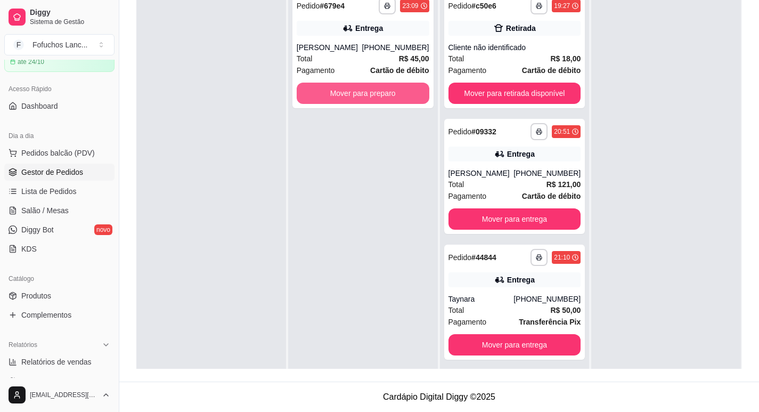
click at [387, 99] on button "Mover para preparo" at bounding box center [363, 93] width 133 height 21
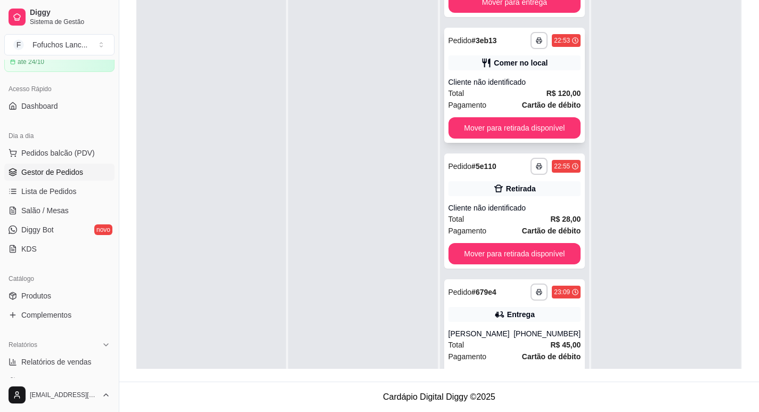
click at [531, 43] on div "**********" at bounding box center [514, 85] width 141 height 115
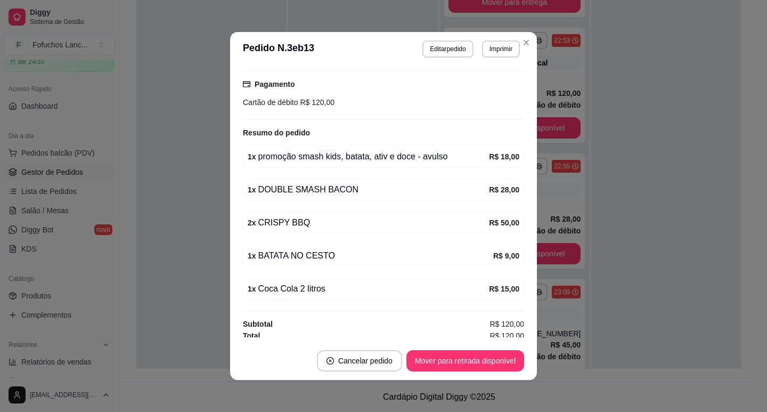
scroll to position [164, 0]
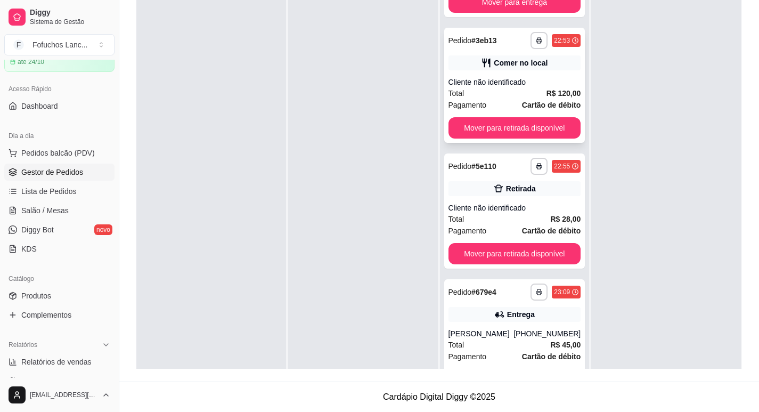
click at [540, 77] on div "Cliente não identificado" at bounding box center [514, 82] width 133 height 11
